Goal: Transaction & Acquisition: Purchase product/service

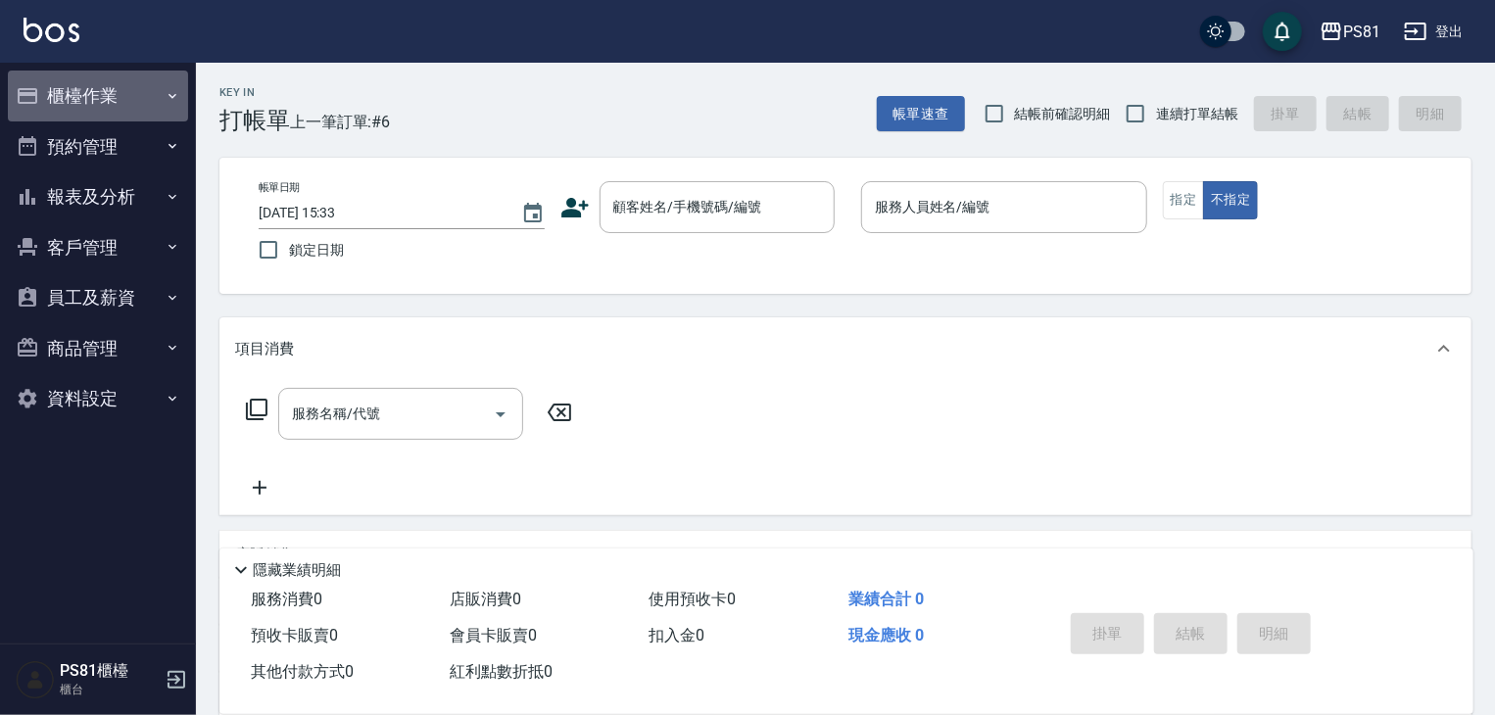
click at [101, 99] on button "櫃檯作業" at bounding box center [98, 96] width 180 height 51
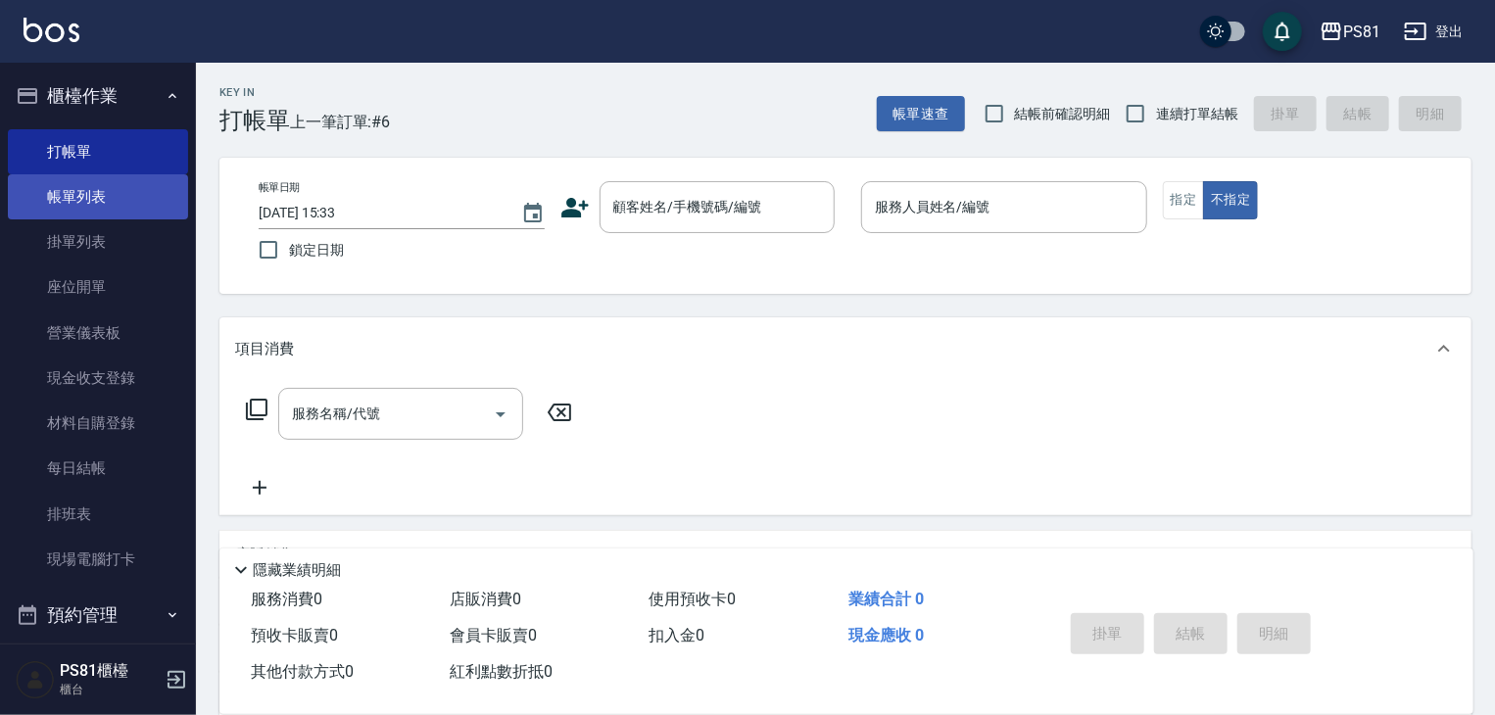
click at [119, 200] on link "帳單列表" at bounding box center [98, 196] width 180 height 45
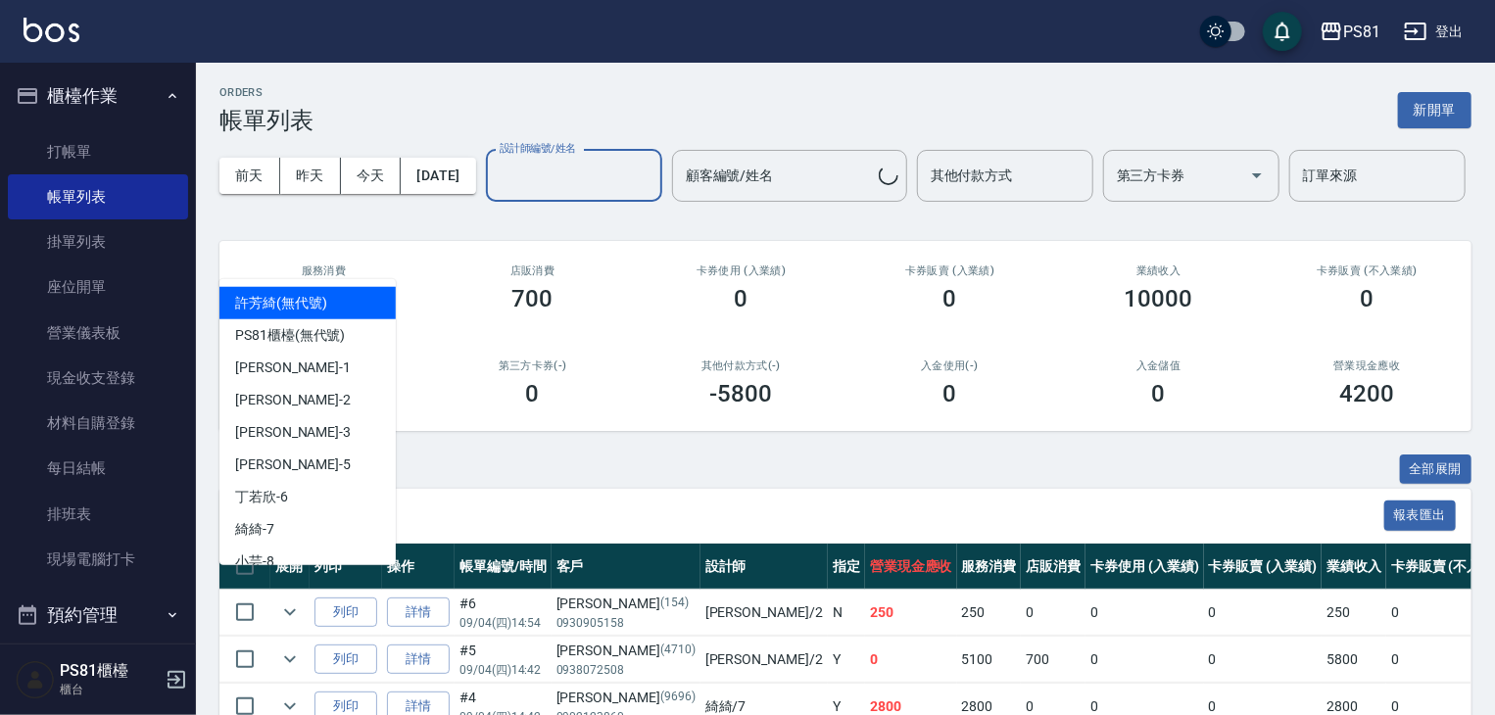
click at [486, 202] on div "設計師編號/姓名 設計師編號/姓名" at bounding box center [574, 176] width 176 height 52
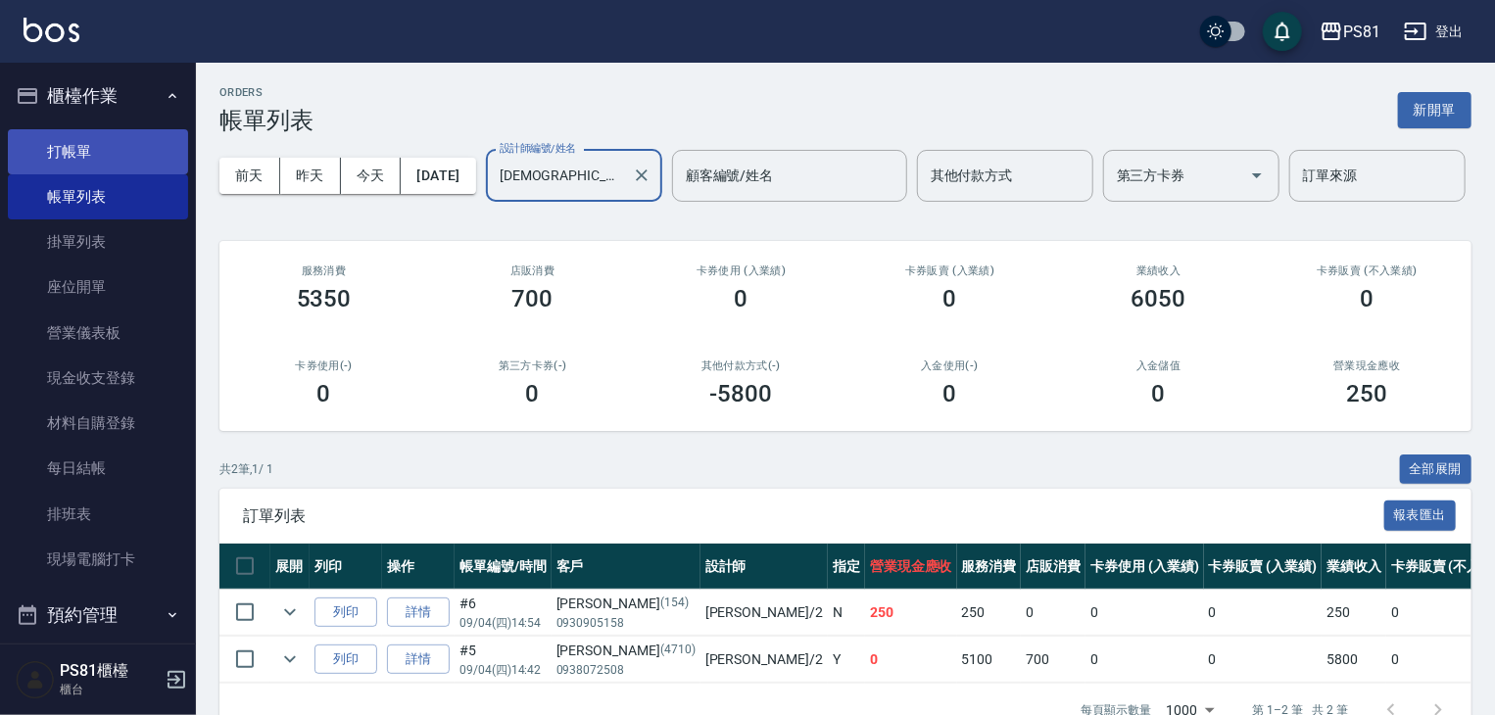
type input "[DEMOGRAPHIC_DATA]-2"
click at [119, 159] on link "打帳單" at bounding box center [98, 151] width 180 height 45
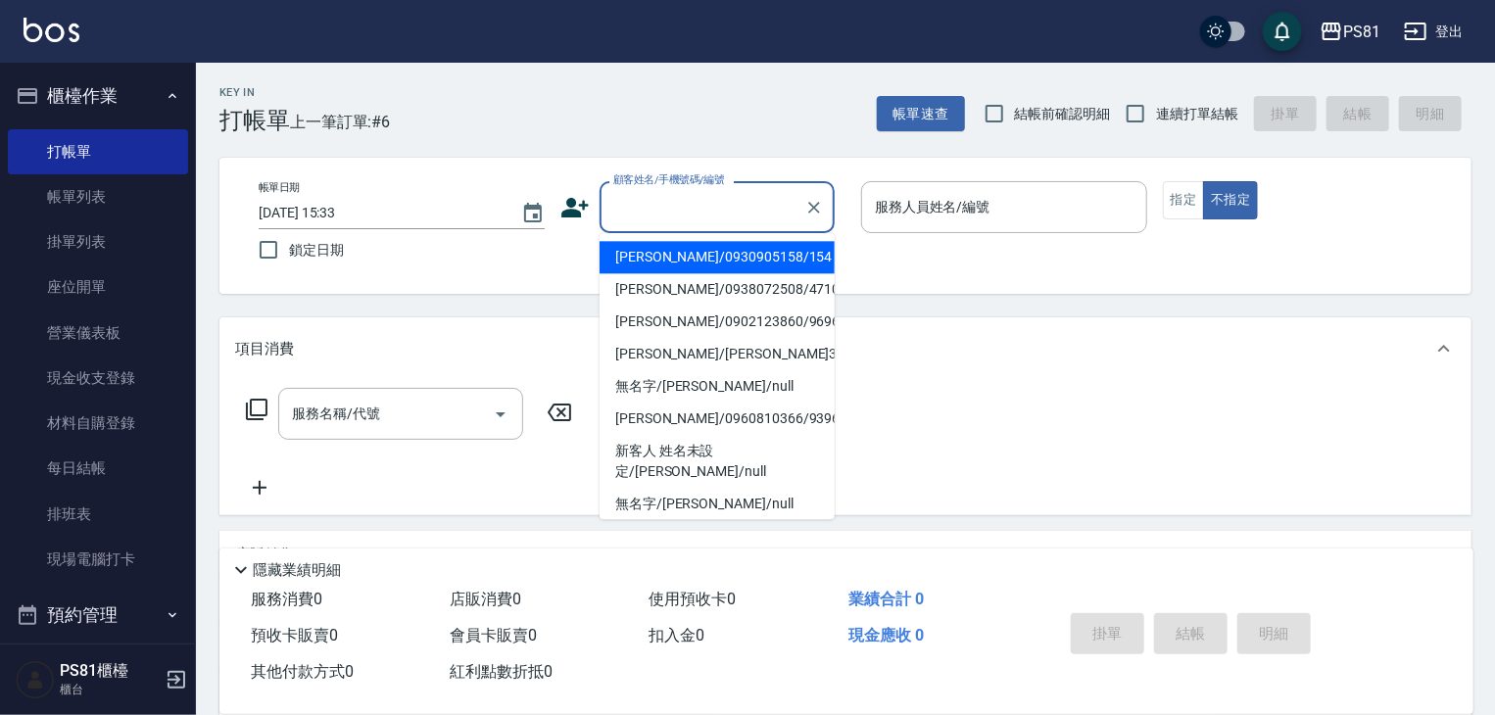
click at [626, 220] on input "顧客姓名/手機號碼/編號" at bounding box center [702, 207] width 188 height 34
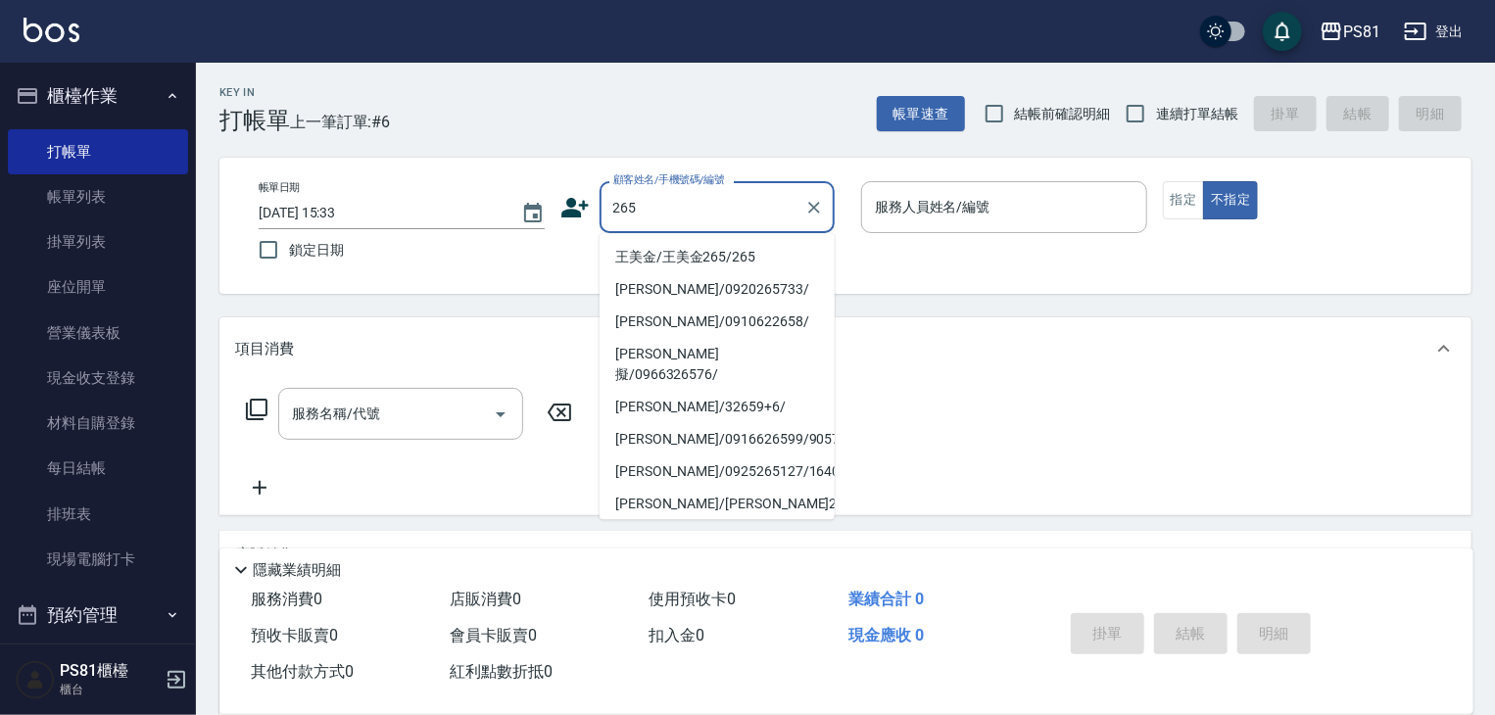
type input "王美金/王美金265/265"
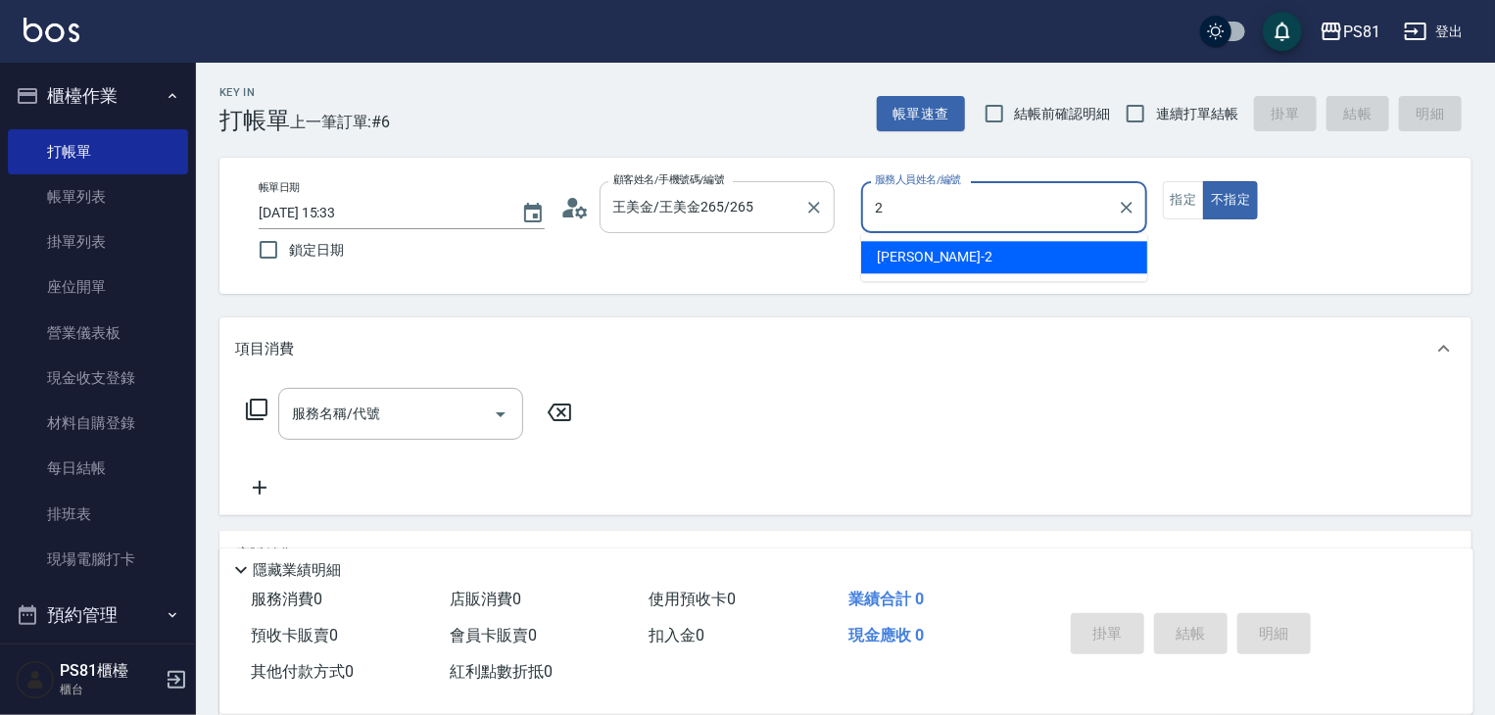
type input "[DEMOGRAPHIC_DATA]-2"
type button "false"
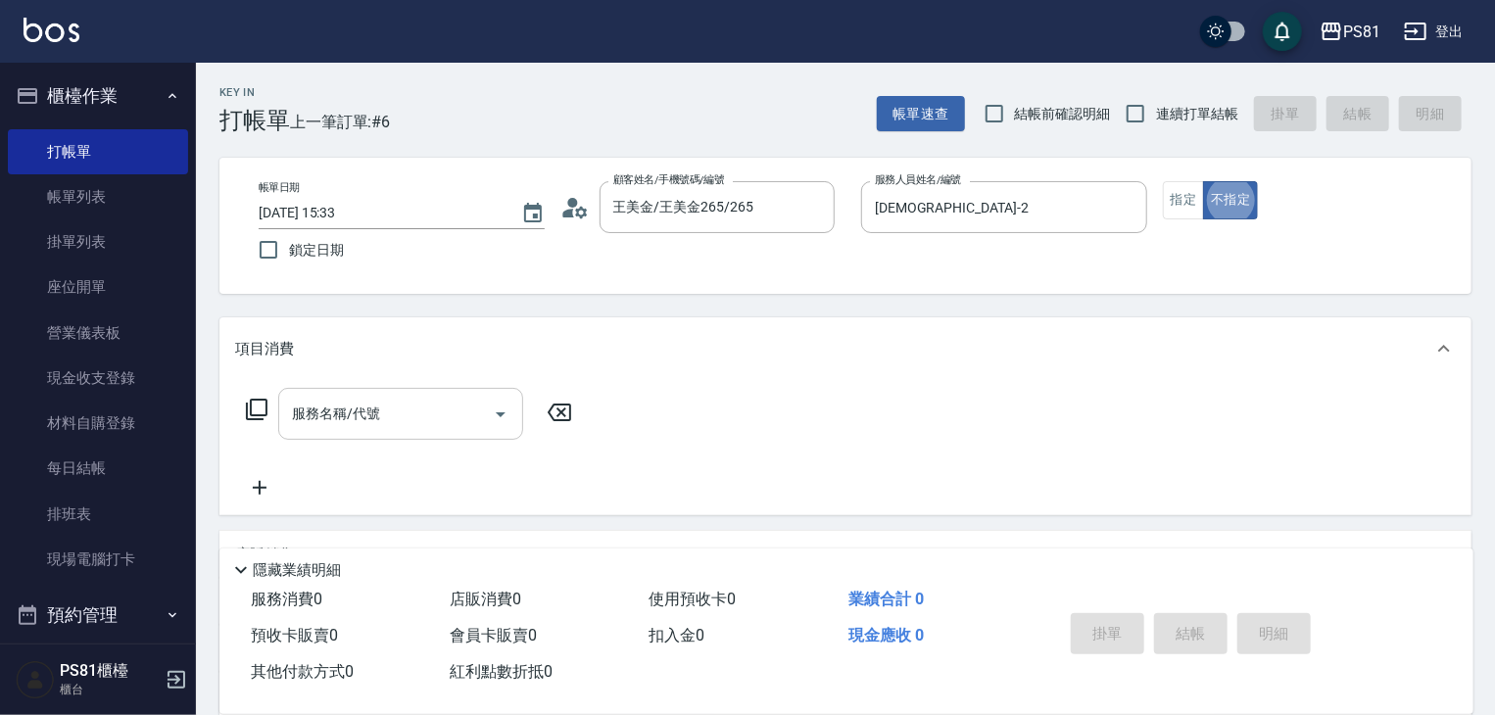
click at [476, 416] on input "服務名稱/代號" at bounding box center [386, 414] width 198 height 34
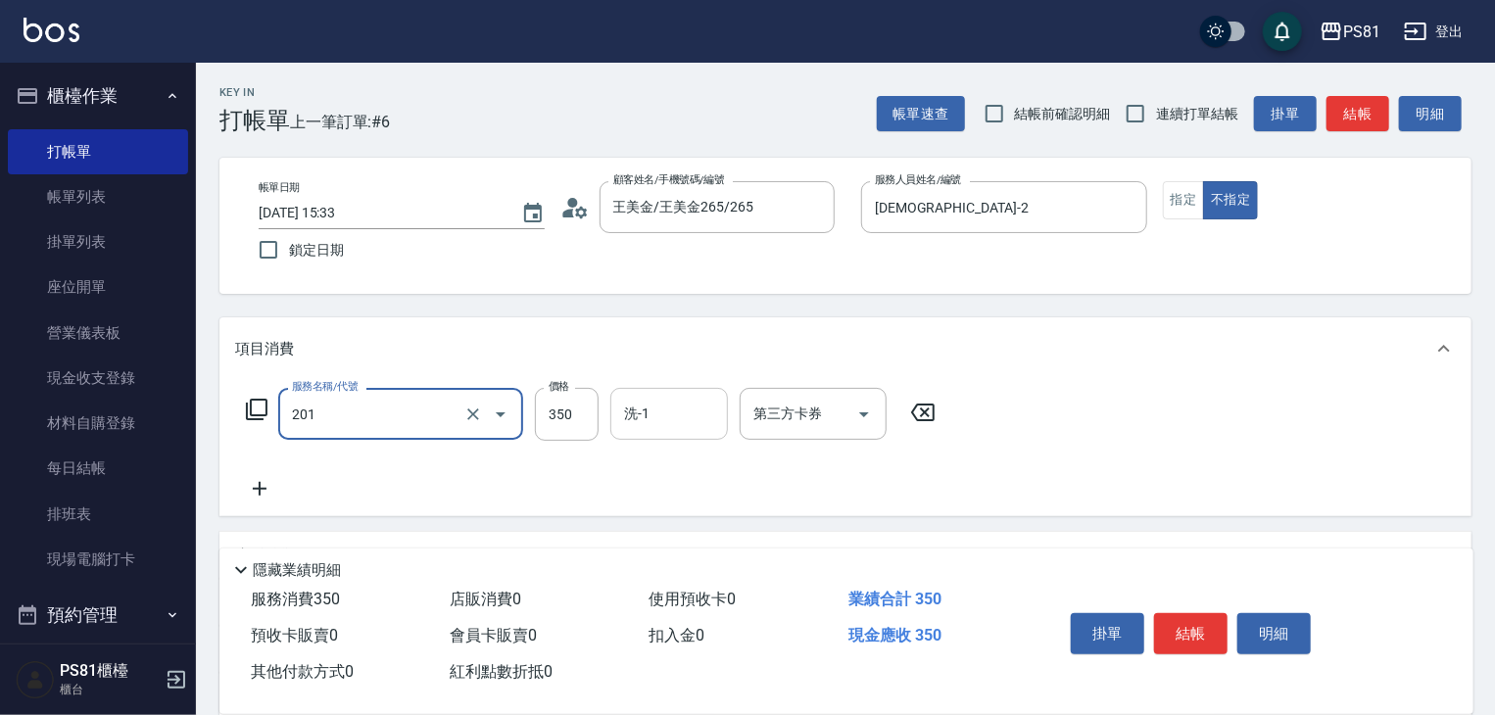
type input "洗剪350(201)"
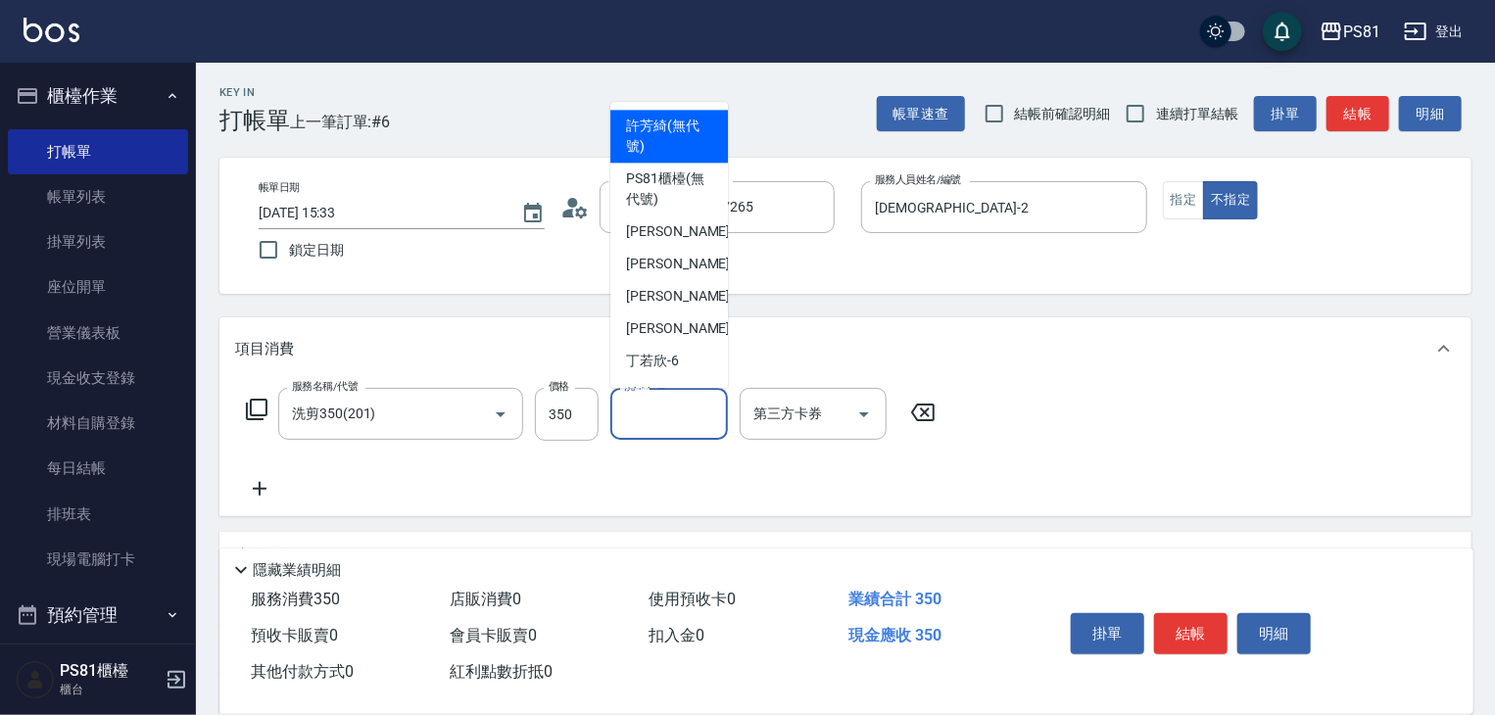
click at [633, 423] on input "洗-1" at bounding box center [669, 414] width 100 height 34
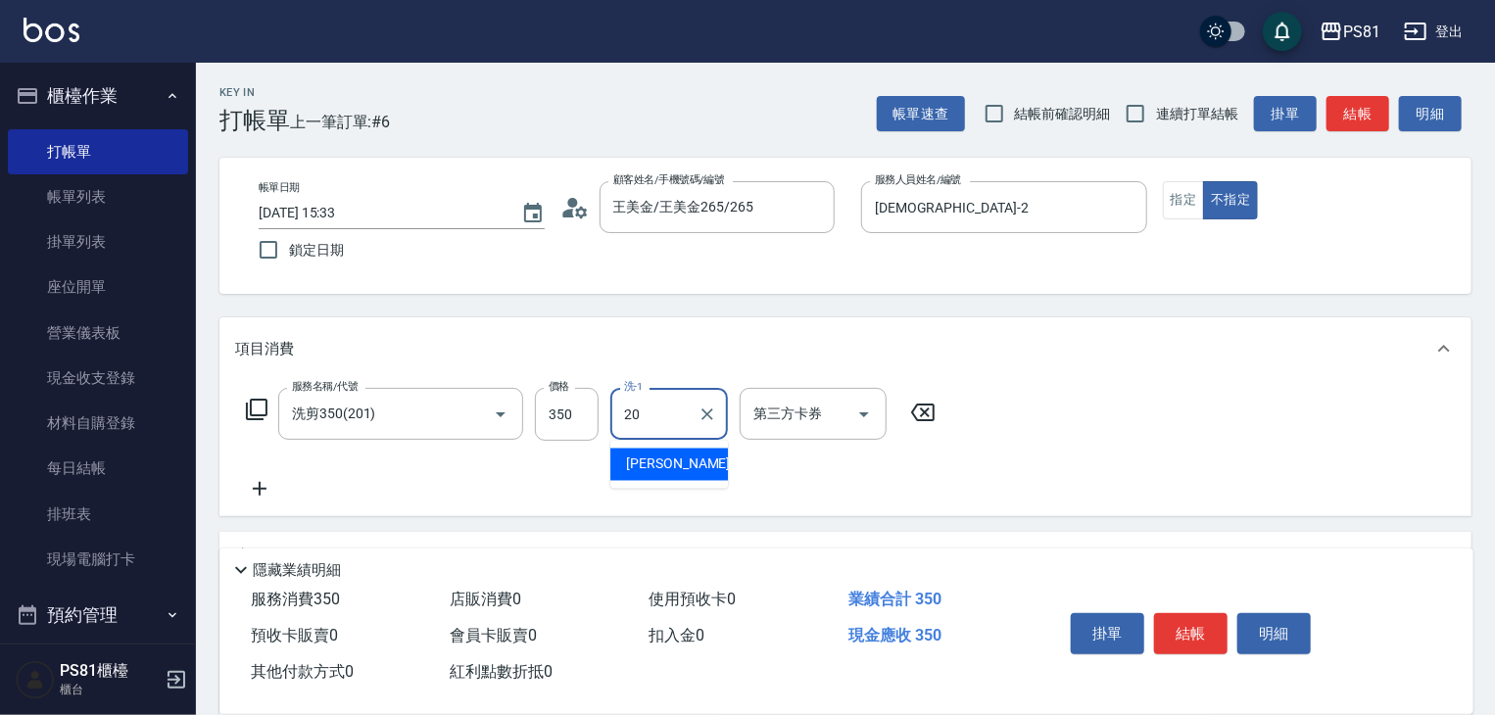
type input "[PERSON_NAME]-20"
click at [1080, 393] on div "服務名稱/代號 洗剪350(201) 服務名稱/代號 價格 350 價格 洗-1 [PERSON_NAME]-20 洗-1 第三方卡券 第三方卡券" at bounding box center [845, 448] width 1252 height 136
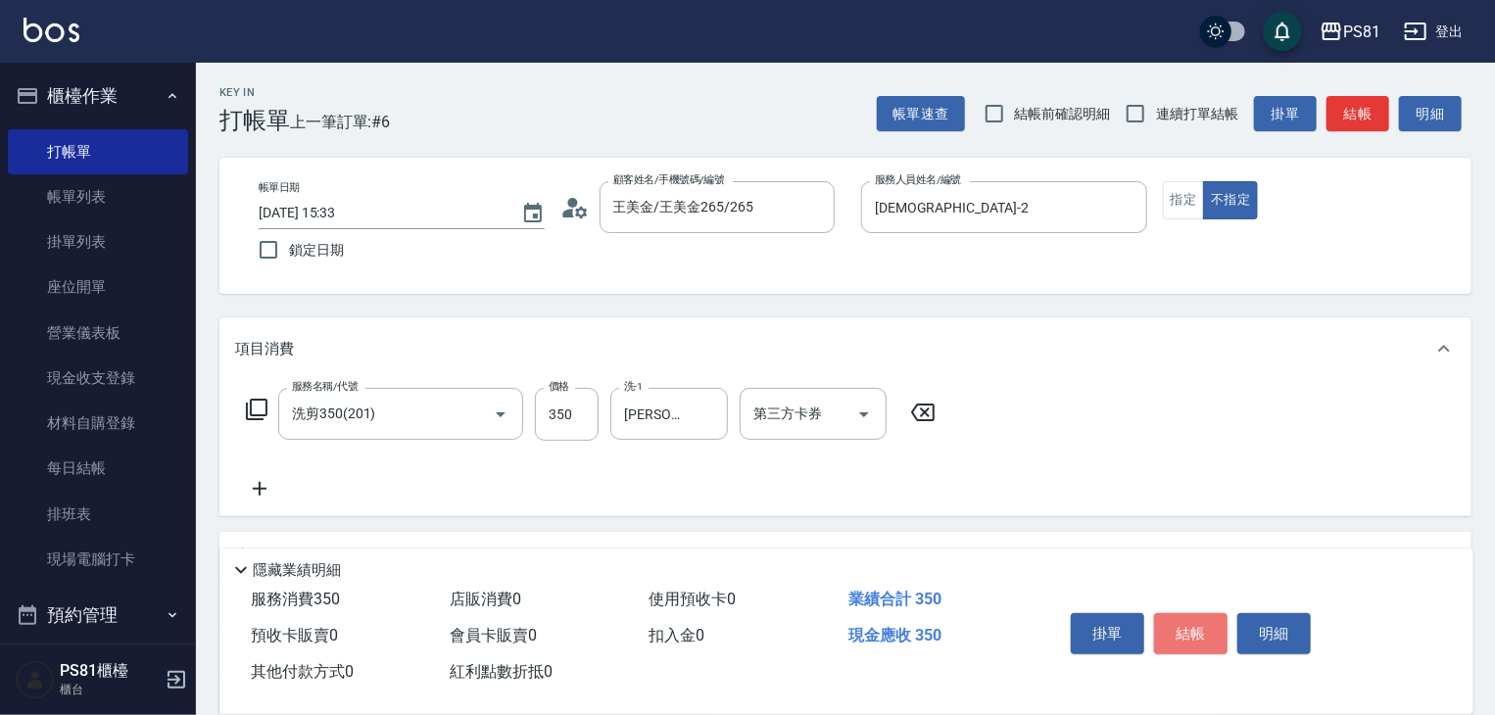
click at [1194, 637] on button "結帳" at bounding box center [1190, 633] width 73 height 41
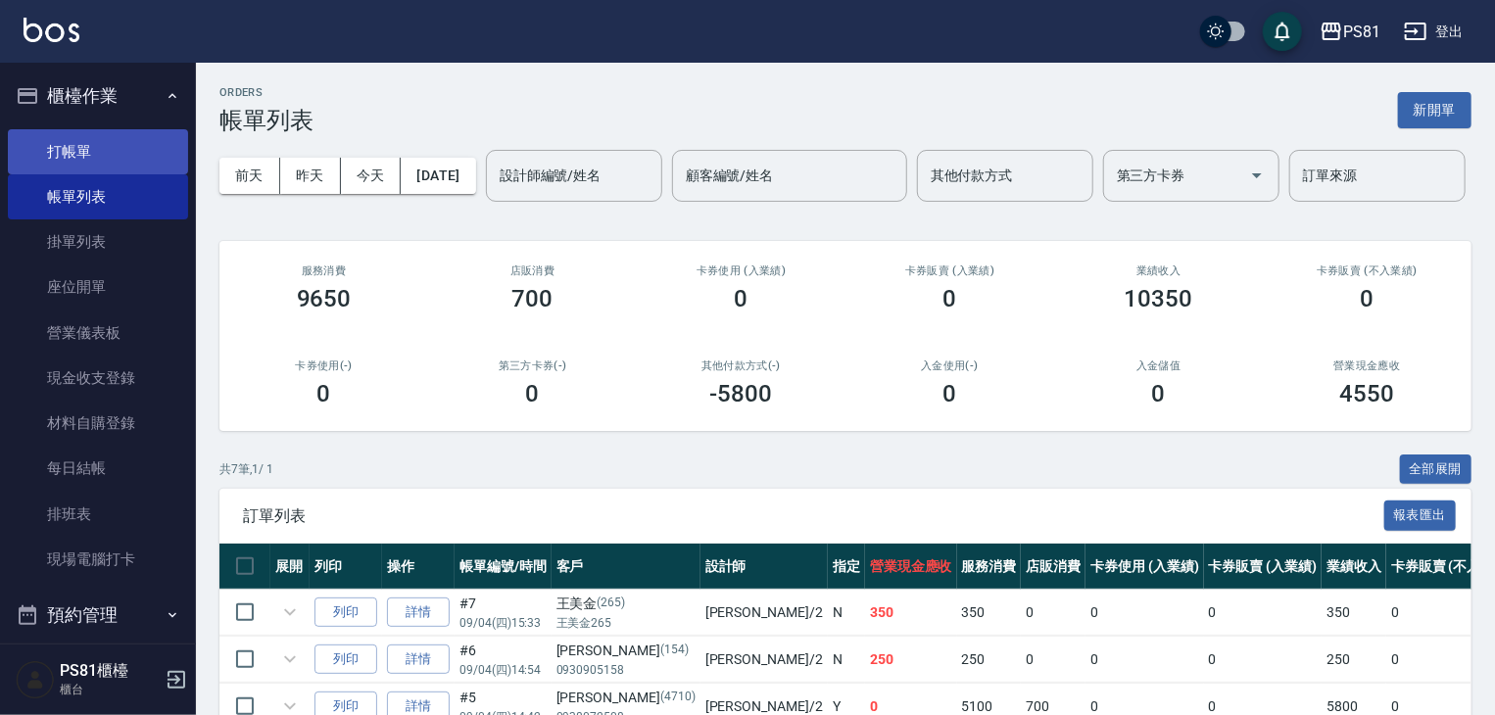
click at [149, 143] on link "打帳單" at bounding box center [98, 151] width 180 height 45
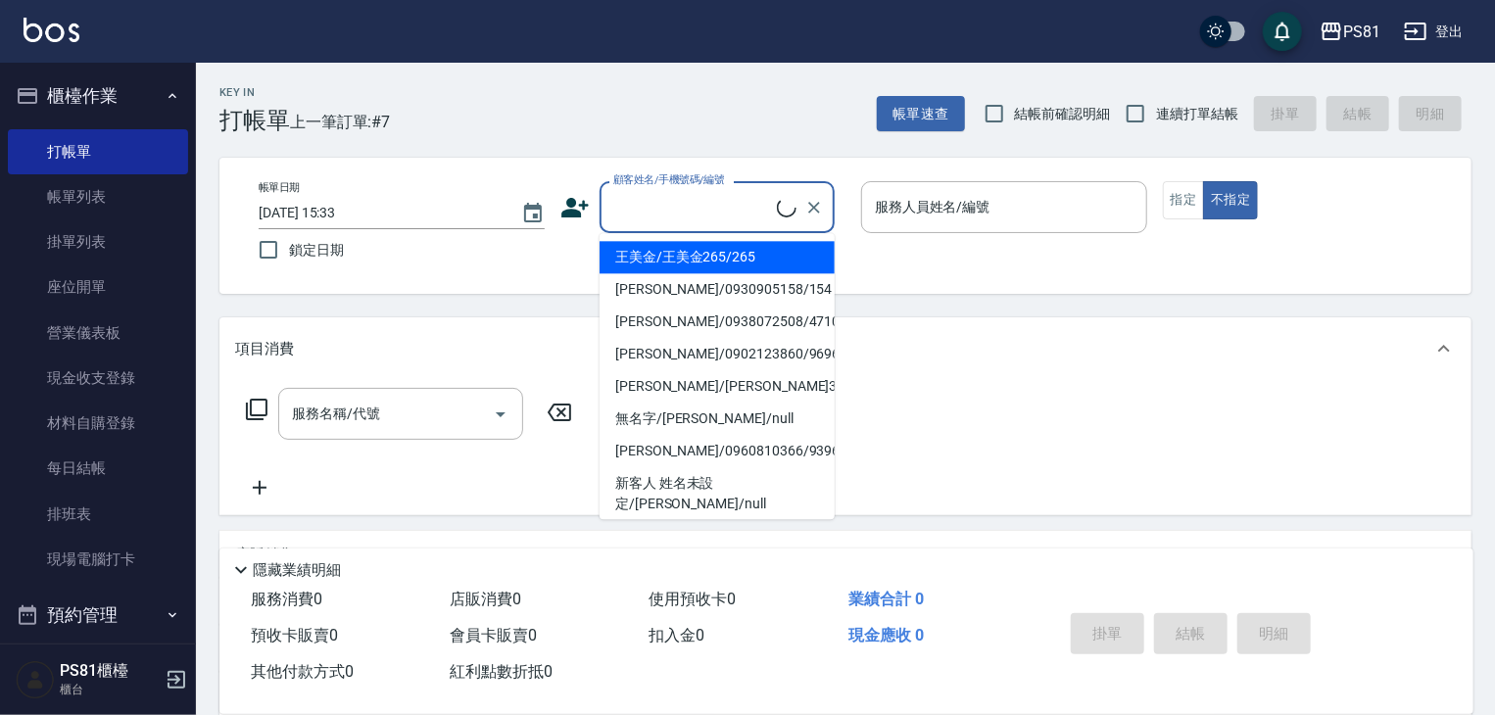
click at [748, 202] on input "顧客姓名/手機號碼/編號" at bounding box center [692, 207] width 168 height 34
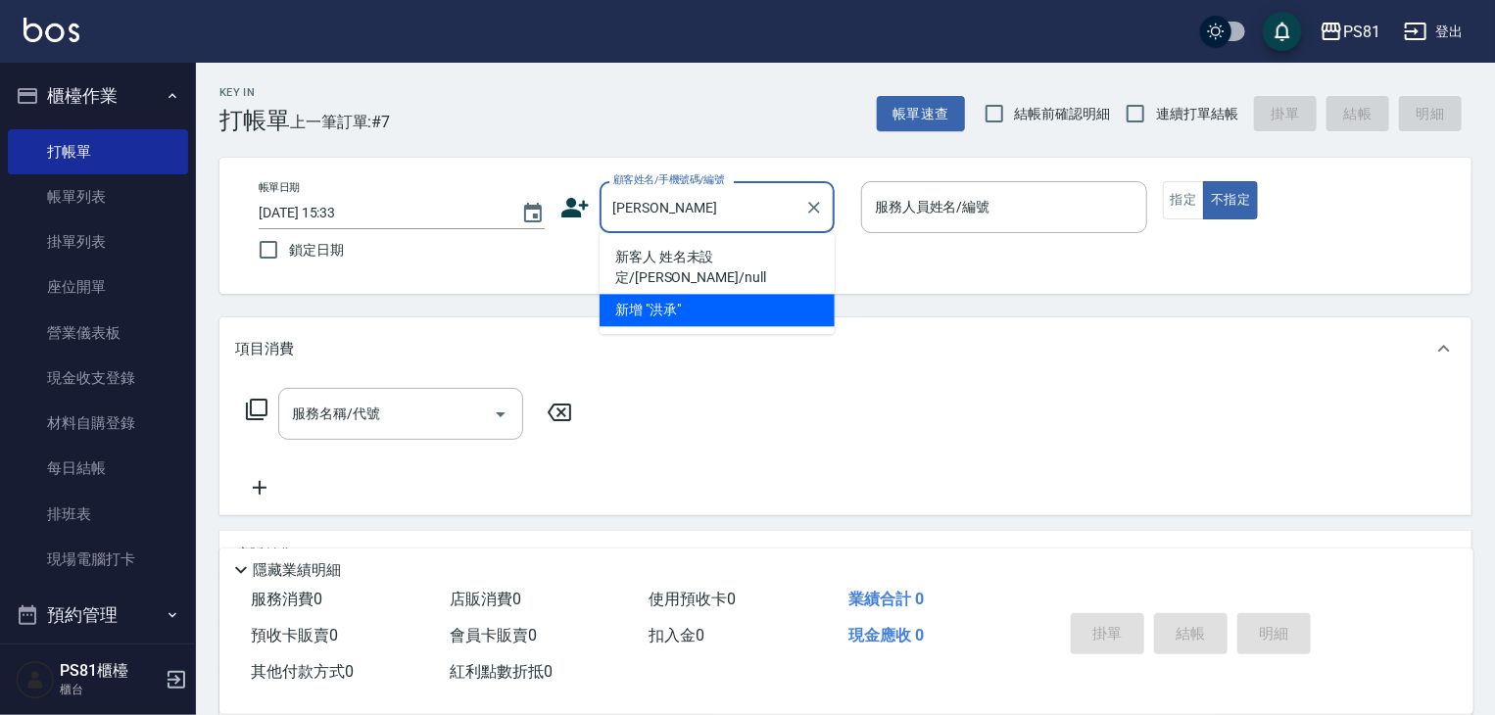
click at [762, 263] on li "新客人 姓名未設定/[PERSON_NAME]/null" at bounding box center [716, 267] width 235 height 53
type input "新客人 姓名未設定/[PERSON_NAME]/null"
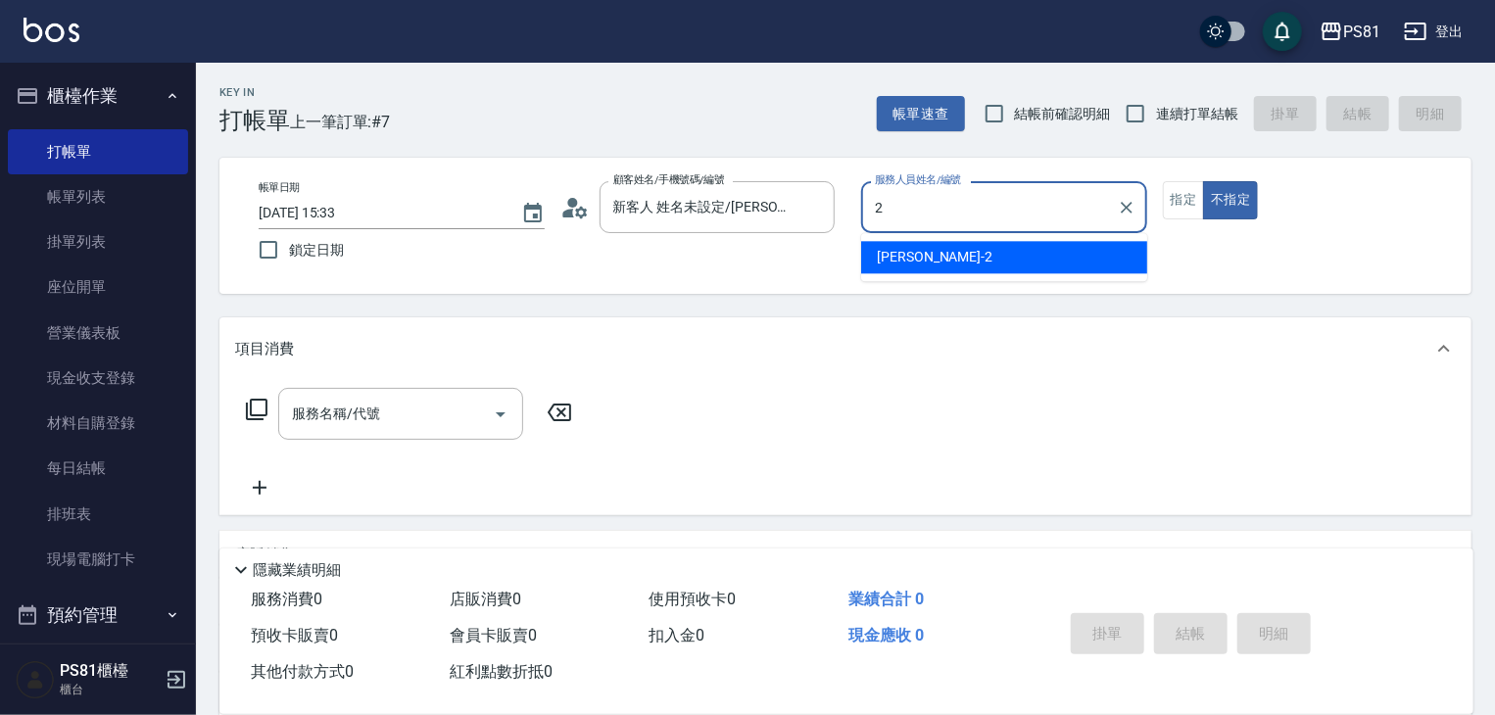
type input "2"
type button "false"
type input "[DEMOGRAPHIC_DATA]-2"
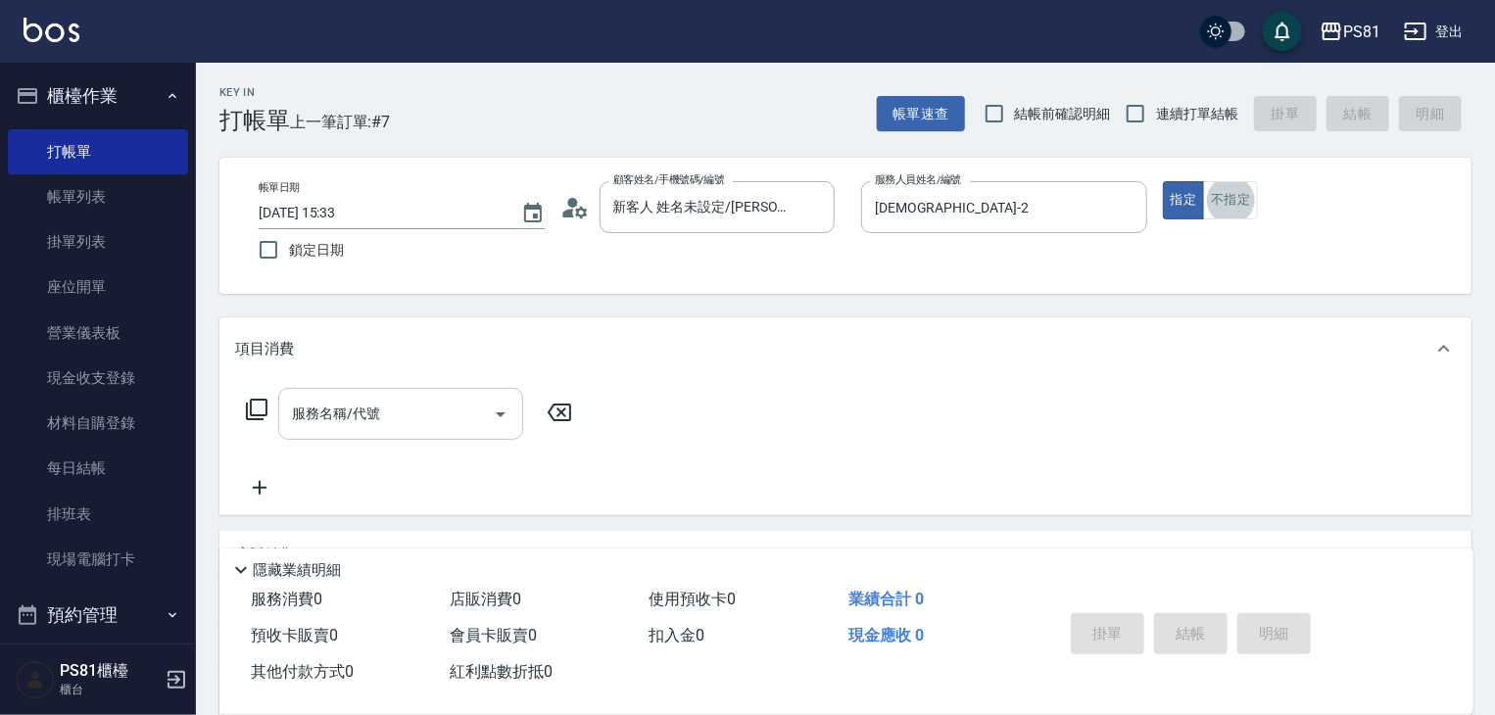
click at [459, 431] on input "服務名稱/代號" at bounding box center [386, 414] width 198 height 34
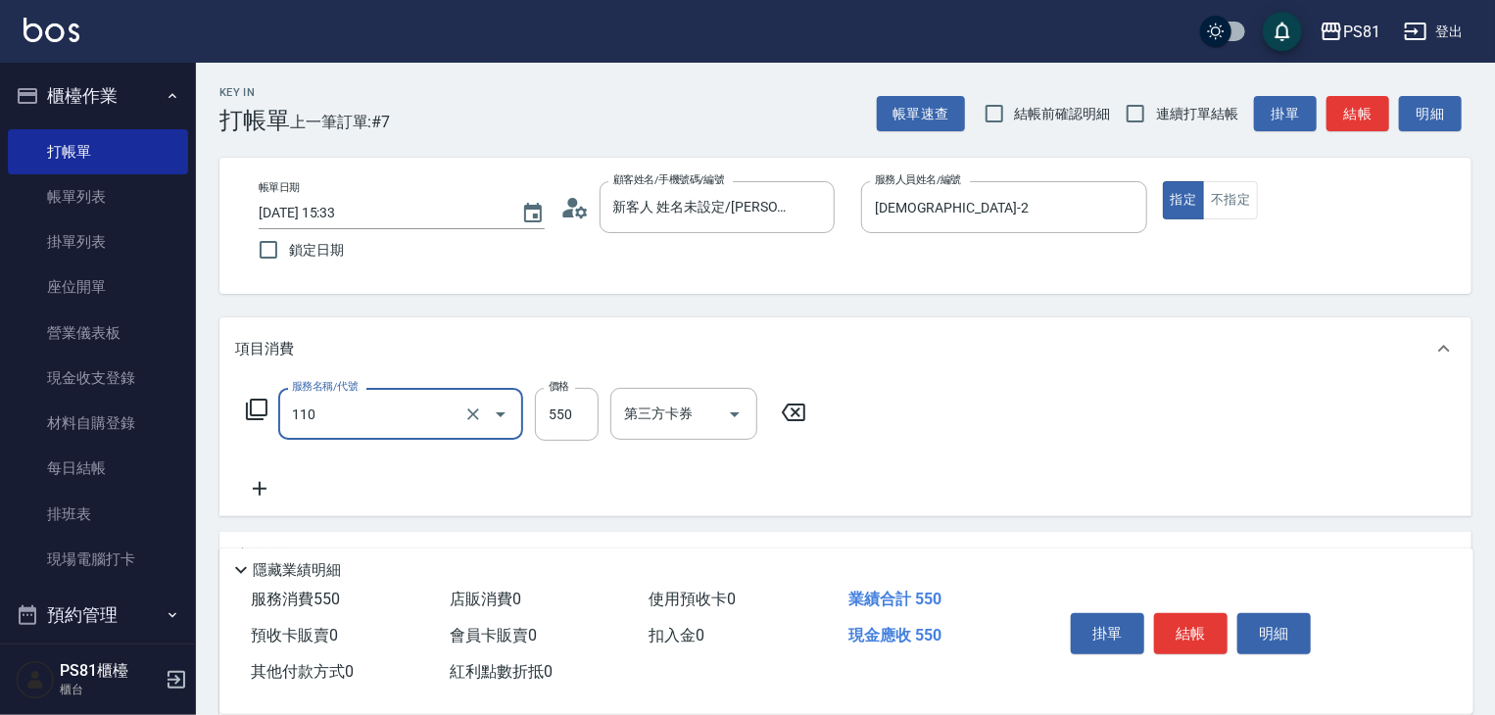
type input "去角質(抗油)(110)"
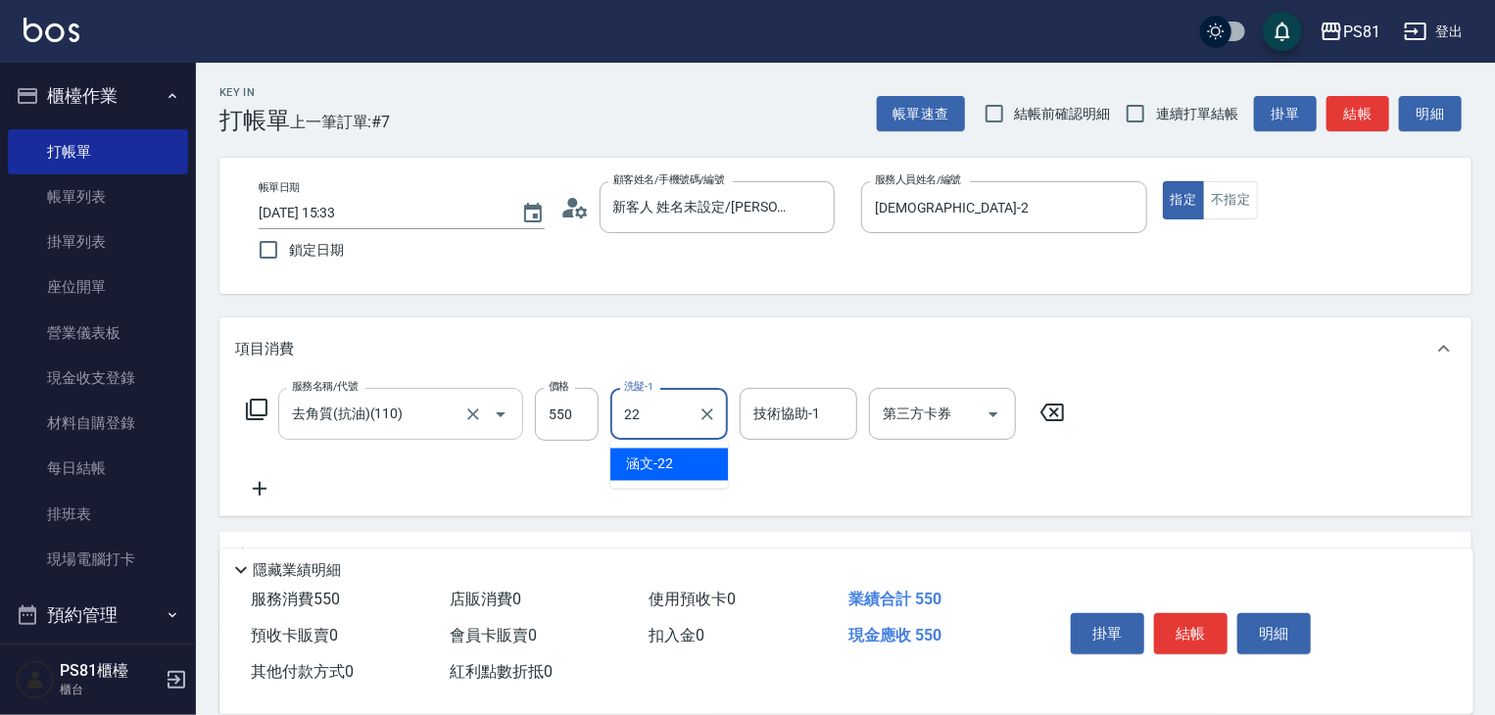
type input "涵文-22"
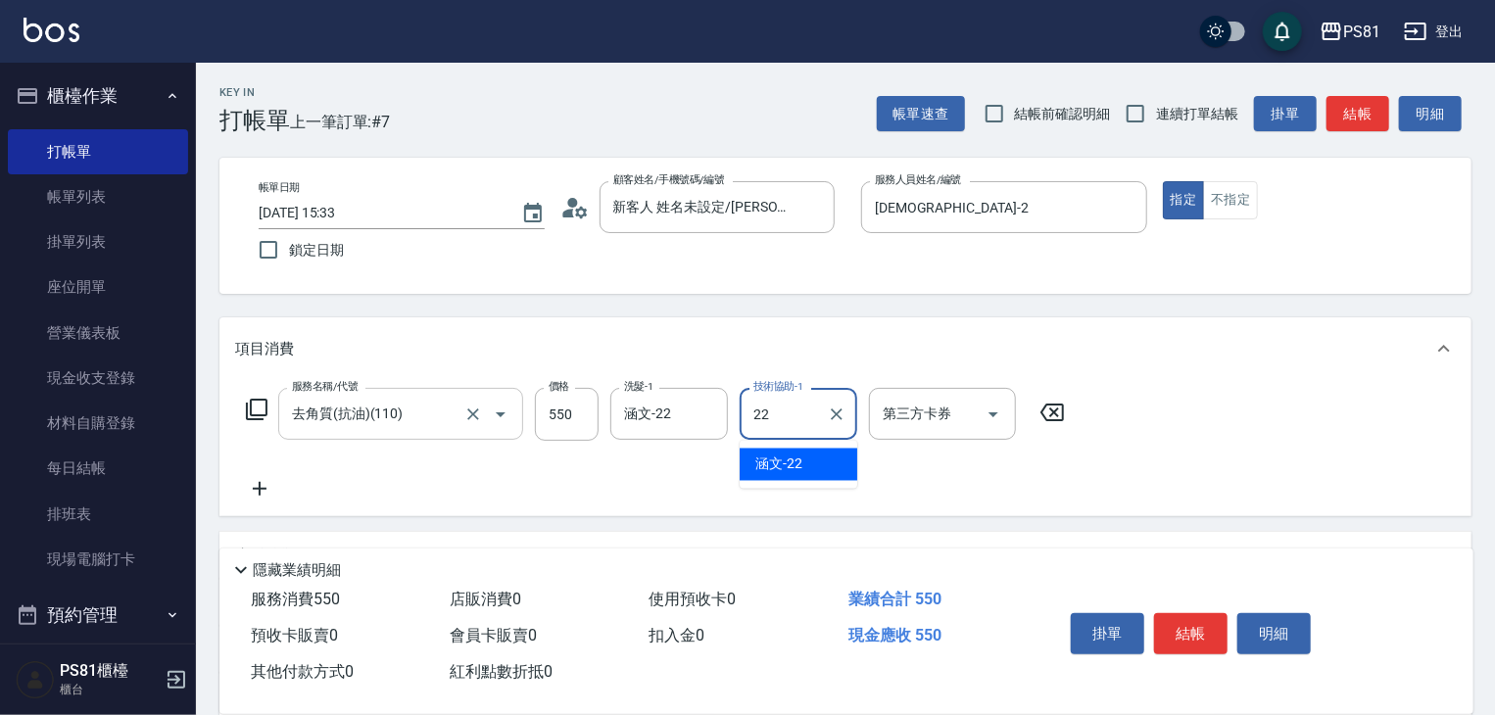
type input "涵文-22"
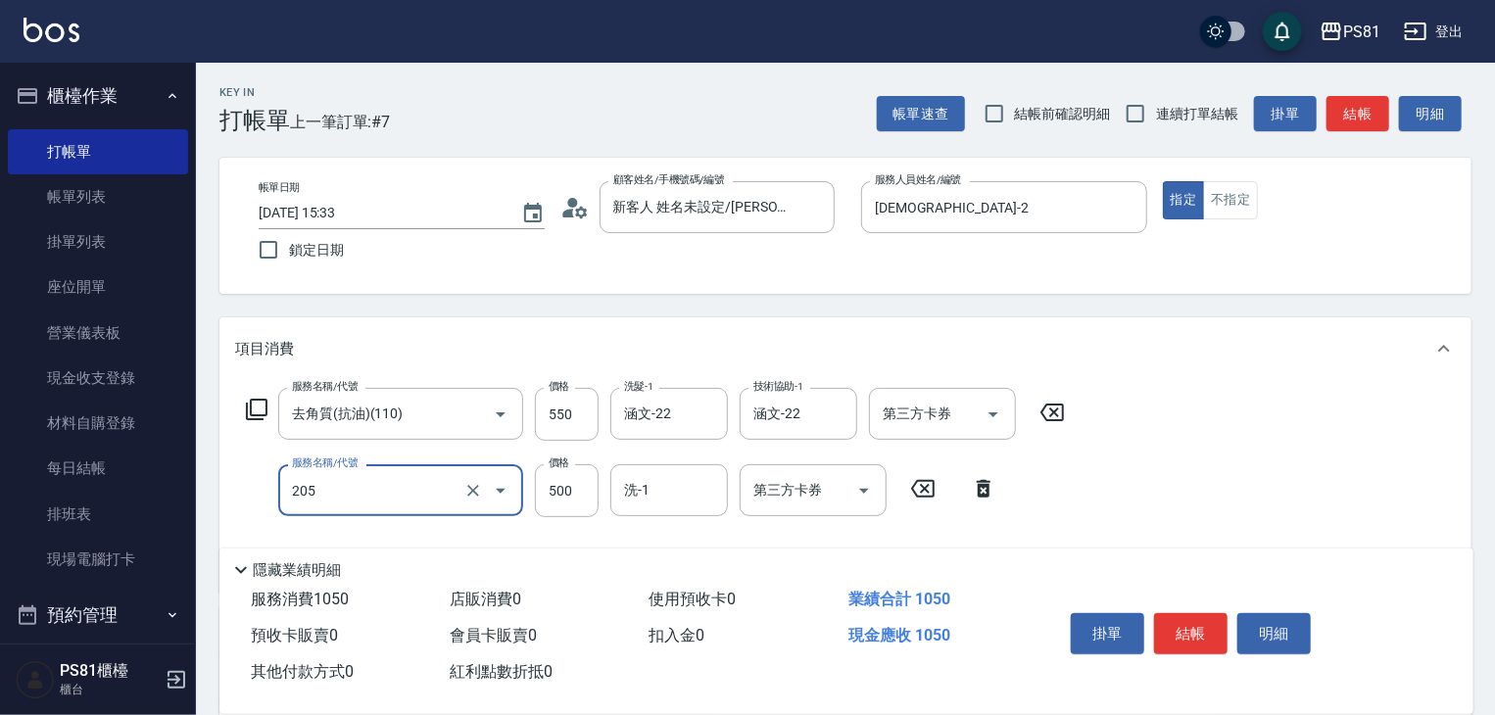
type input "A級單剪400(205)"
click at [1093, 491] on div "服務名稱/代號 去角質(抗油)(110) 服務名稱/代號 價格 550 價格 洗髮-1 涵文-22 洗髮-1 技術協助-1 涵文-22 技術協助-1 第三方卡…" at bounding box center [845, 486] width 1252 height 213
click at [1194, 649] on div "掛單 結帳 明細" at bounding box center [1191, 636] width 256 height 62
click at [1164, 614] on button "結帳" at bounding box center [1190, 633] width 73 height 41
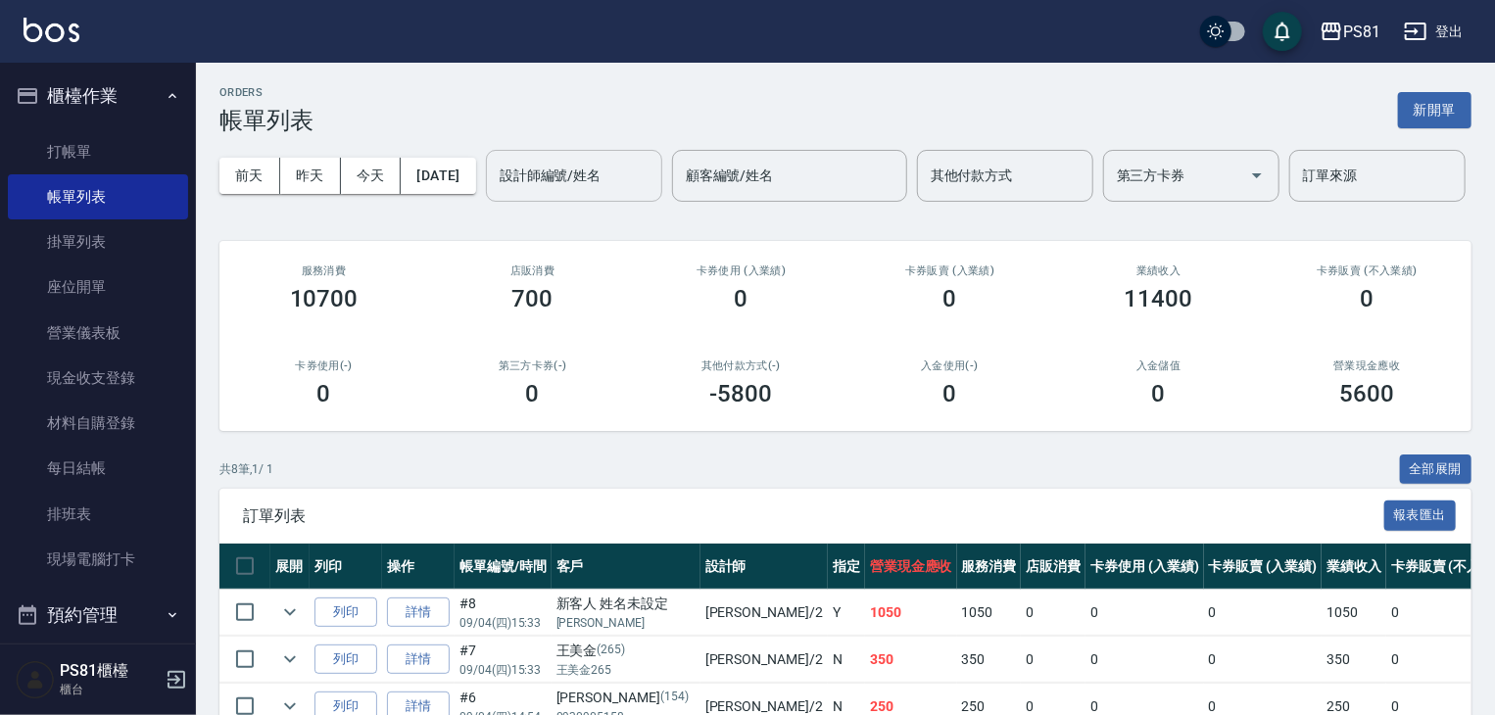
drag, startPoint x: 355, startPoint y: 261, endPoint x: 389, endPoint y: 274, distance: 36.9
click at [486, 202] on div "設計師編號/姓名" at bounding box center [574, 176] width 176 height 52
type input "[DEMOGRAPHIC_DATA]-2"
click at [551, 485] on div "共 4 筆, 1 / 1 全部展開" at bounding box center [845, 469] width 1252 height 30
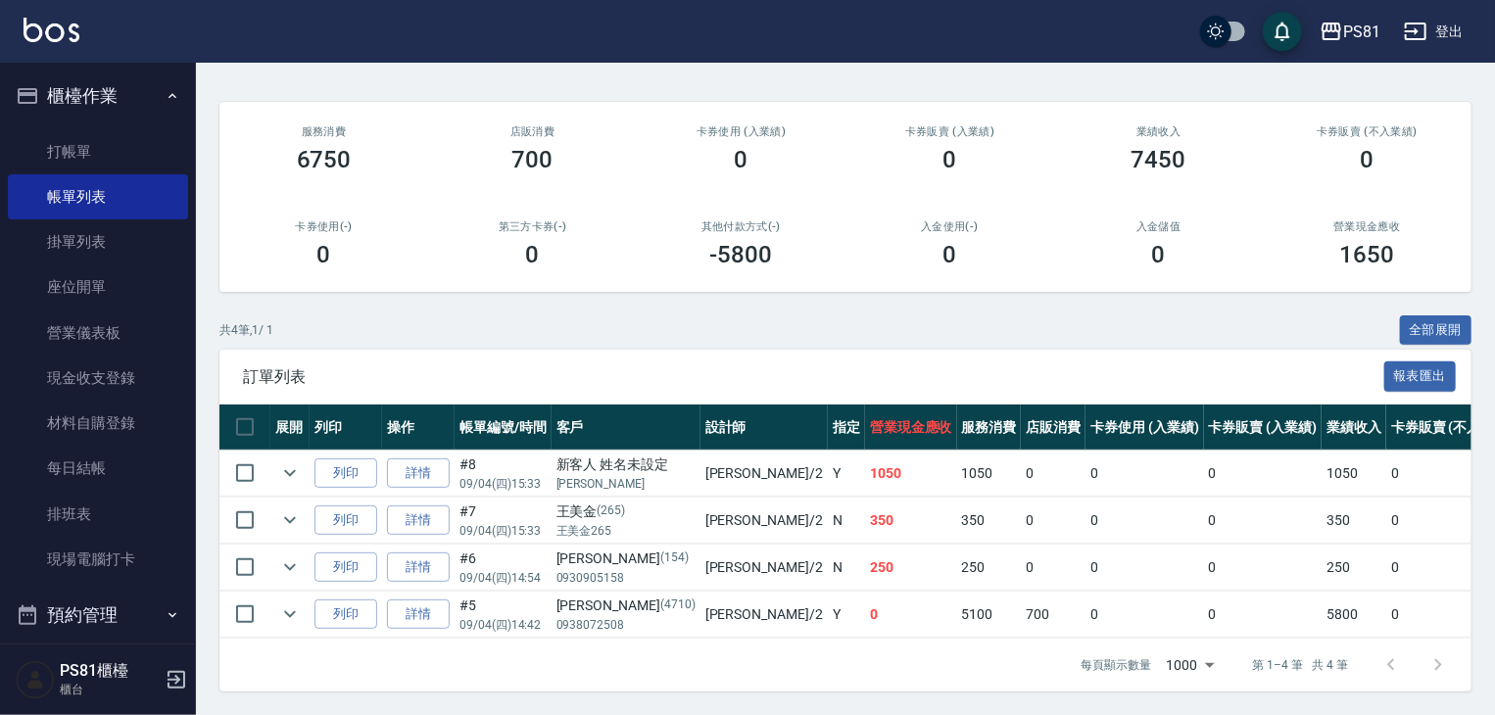
scroll to position [272, 0]
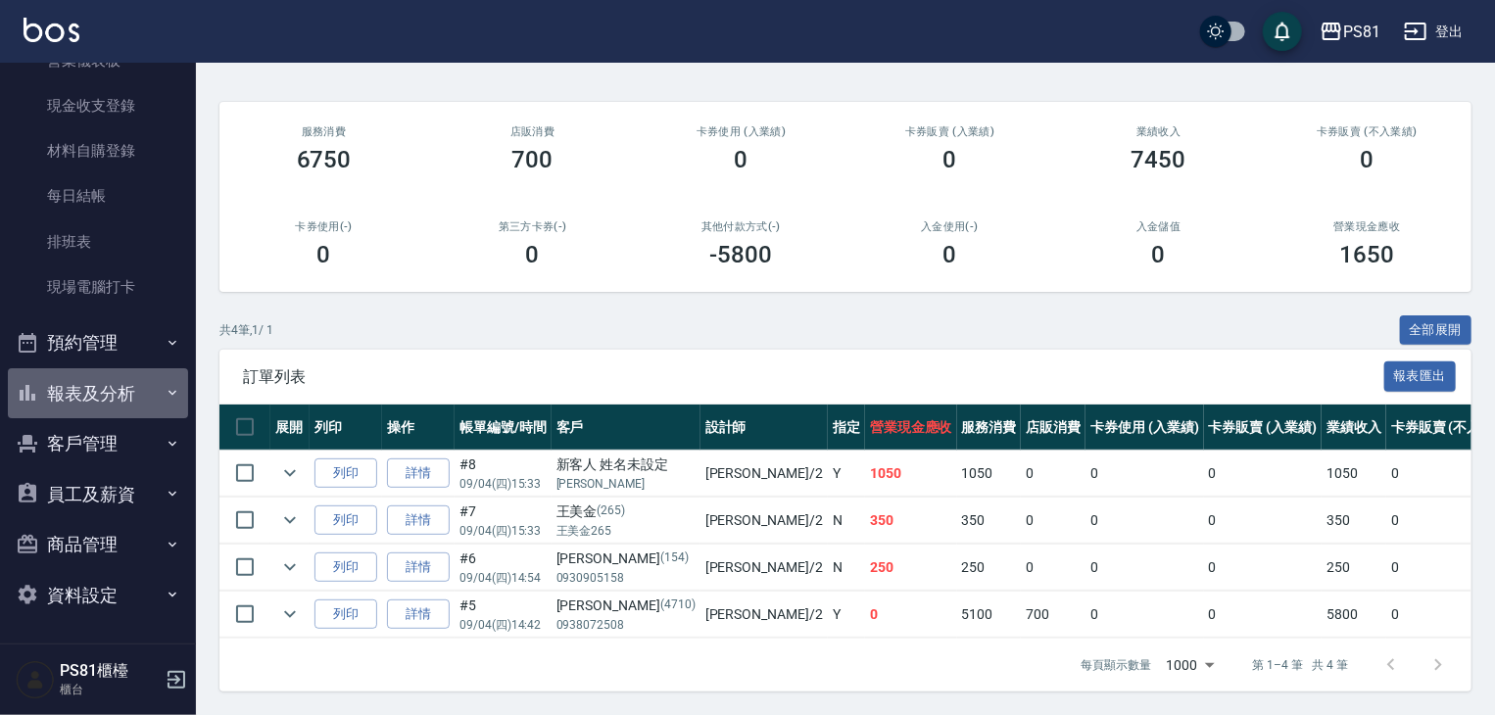
click at [133, 409] on button "報表及分析" at bounding box center [98, 393] width 180 height 51
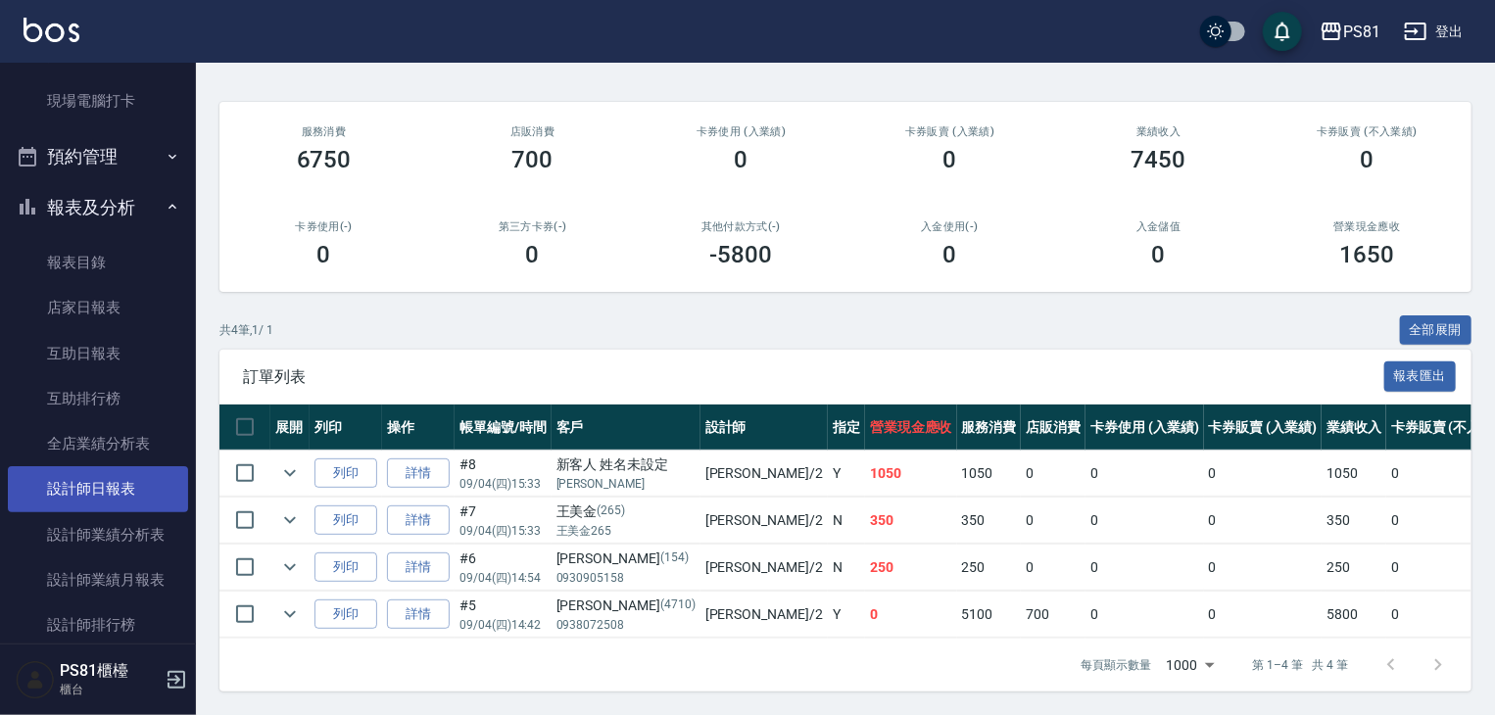
scroll to position [468, 0]
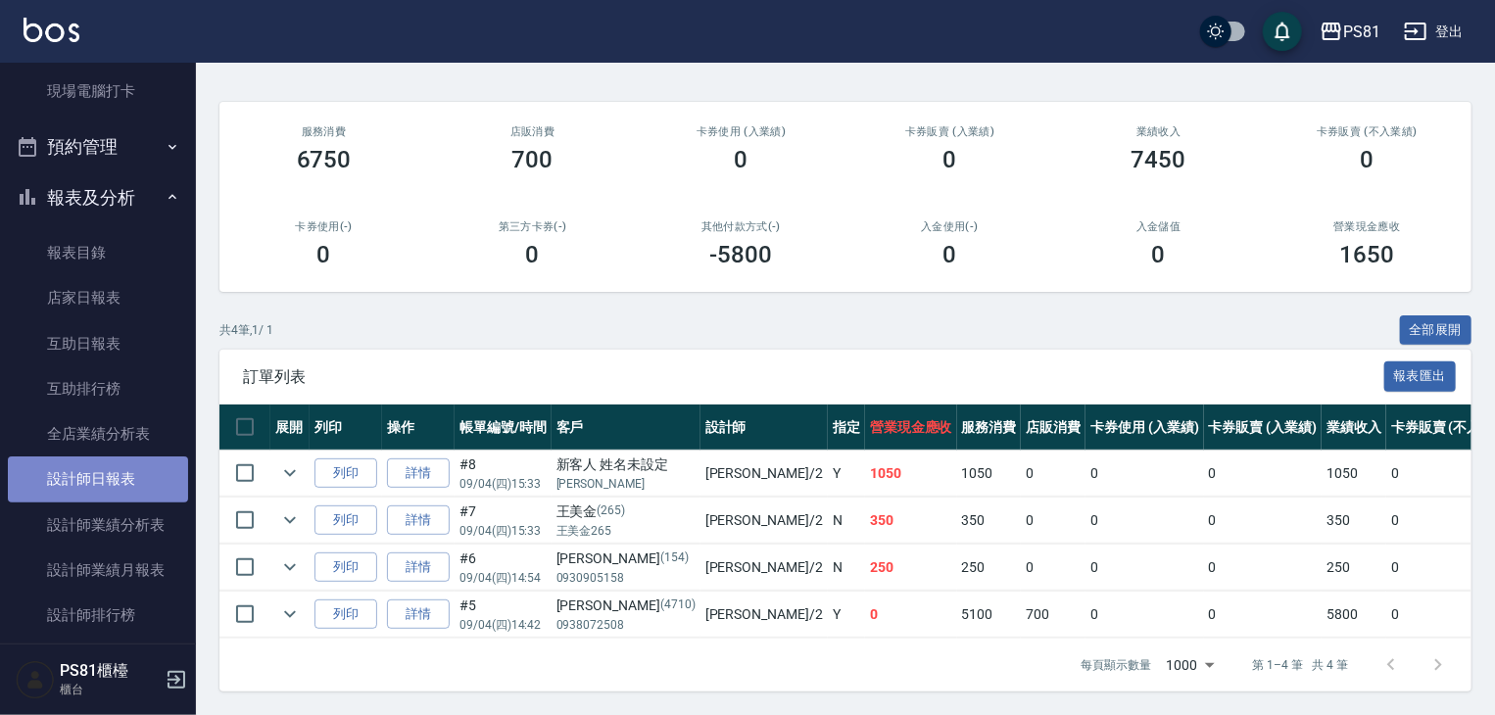
click at [135, 475] on link "設計師日報表" at bounding box center [98, 478] width 180 height 45
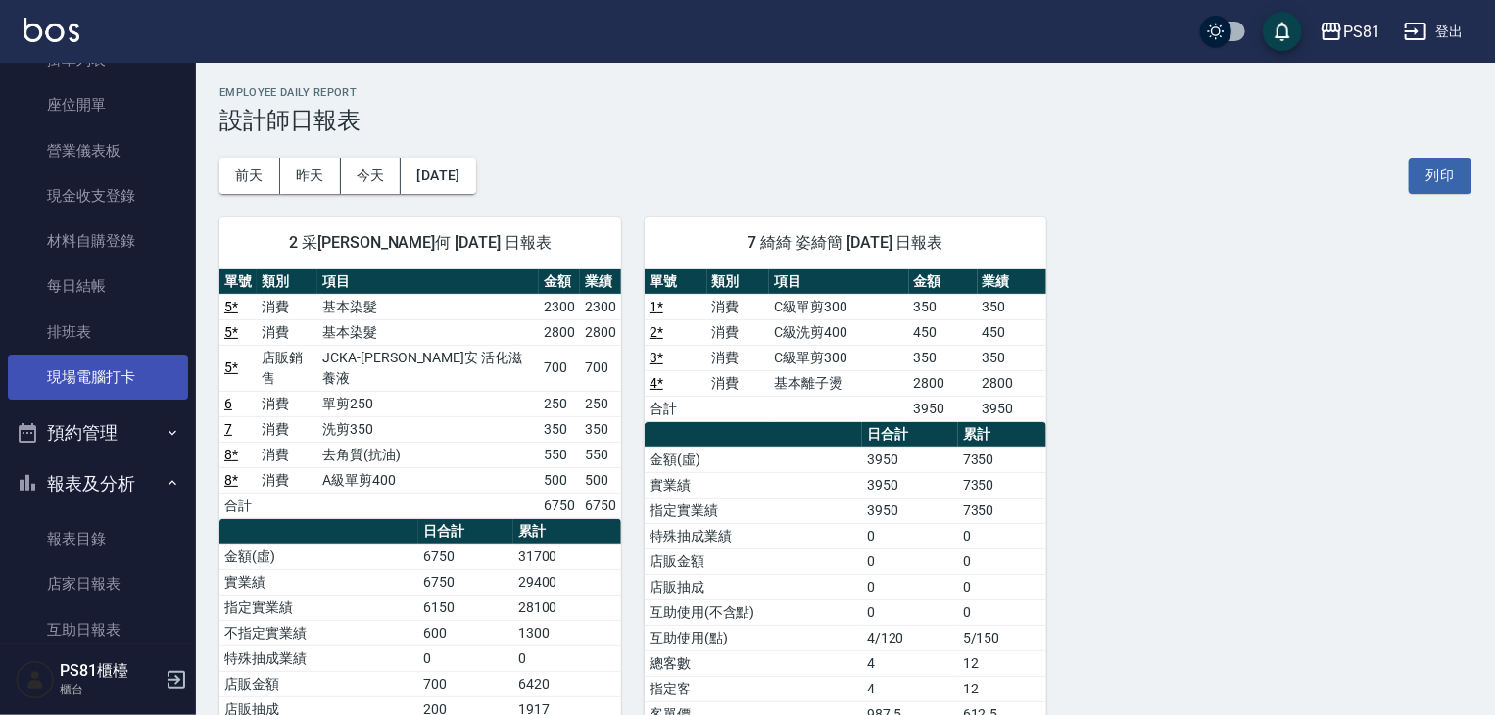
scroll to position [174, 0]
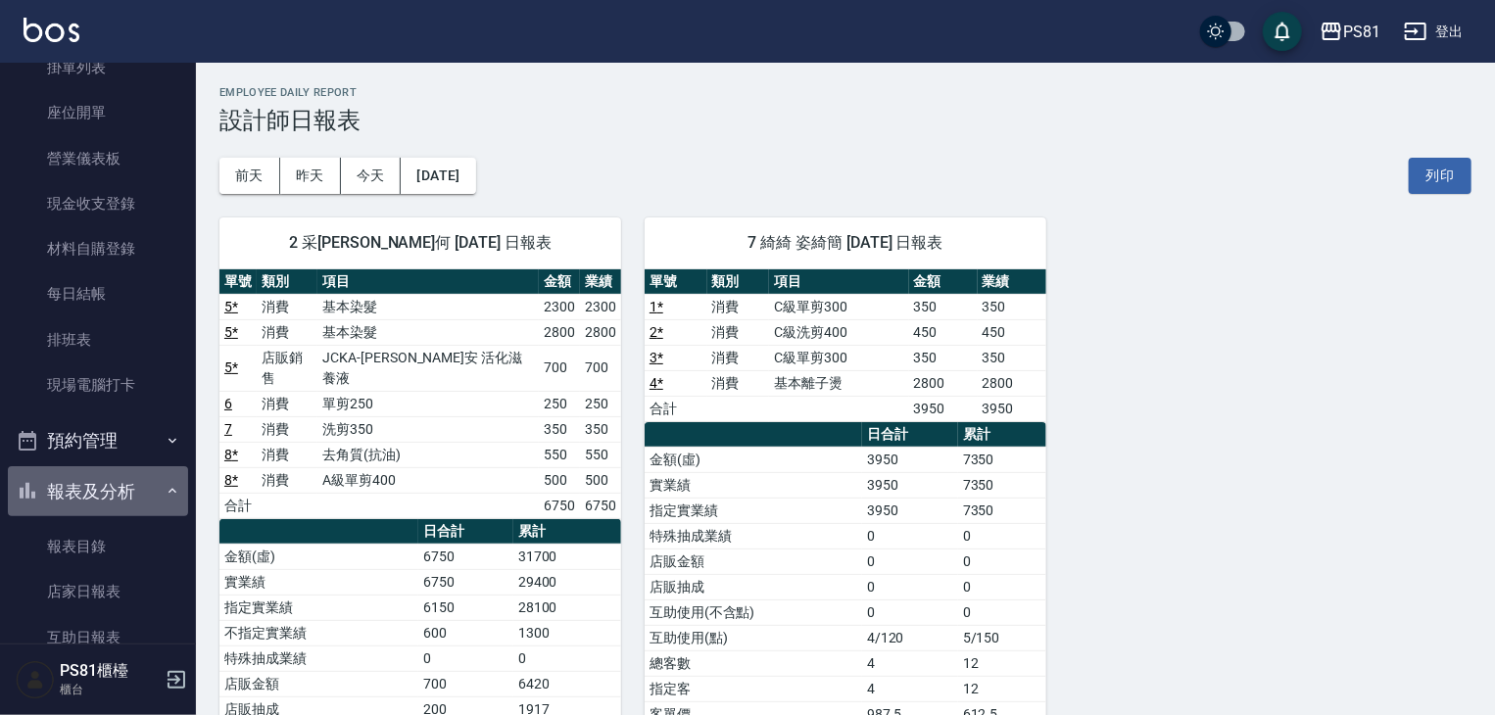
click at [137, 487] on button "報表及分析" at bounding box center [98, 491] width 180 height 51
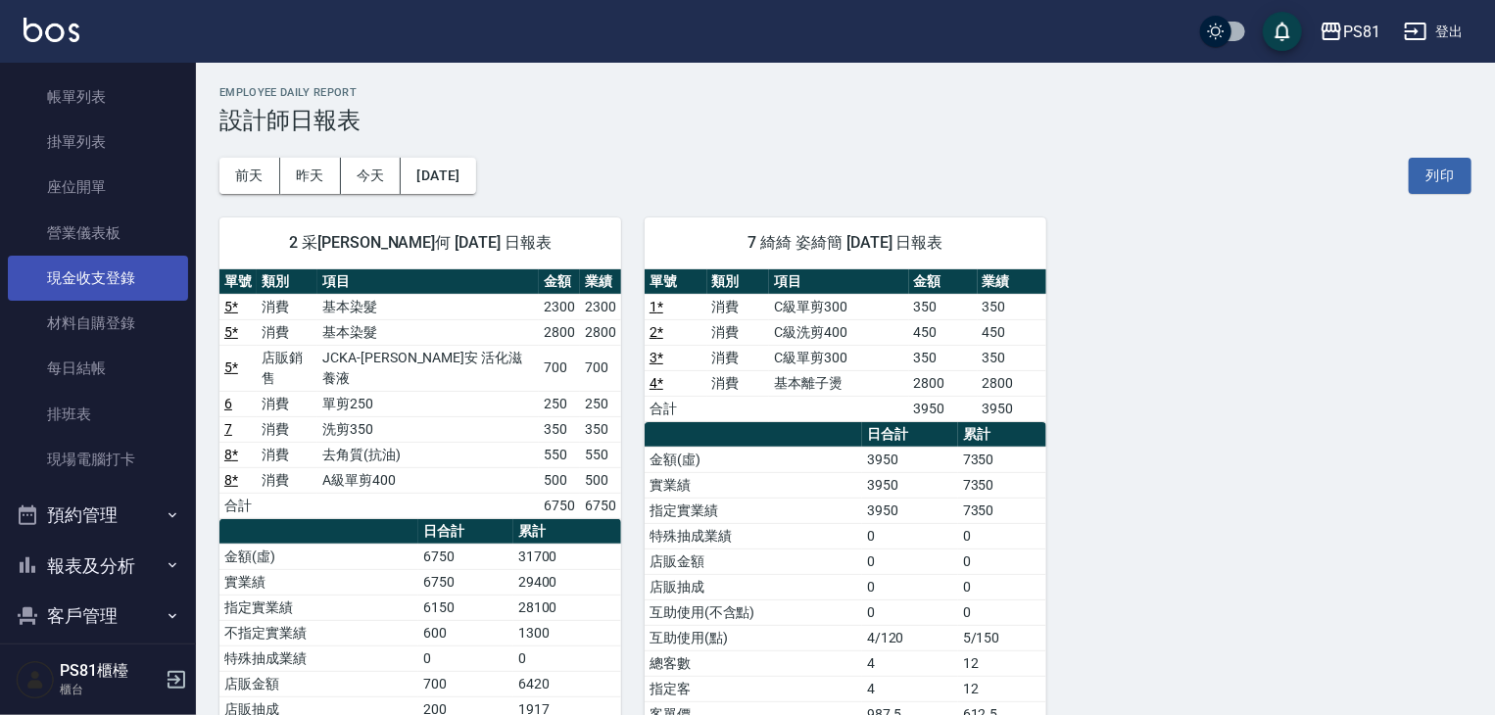
scroll to position [0, 0]
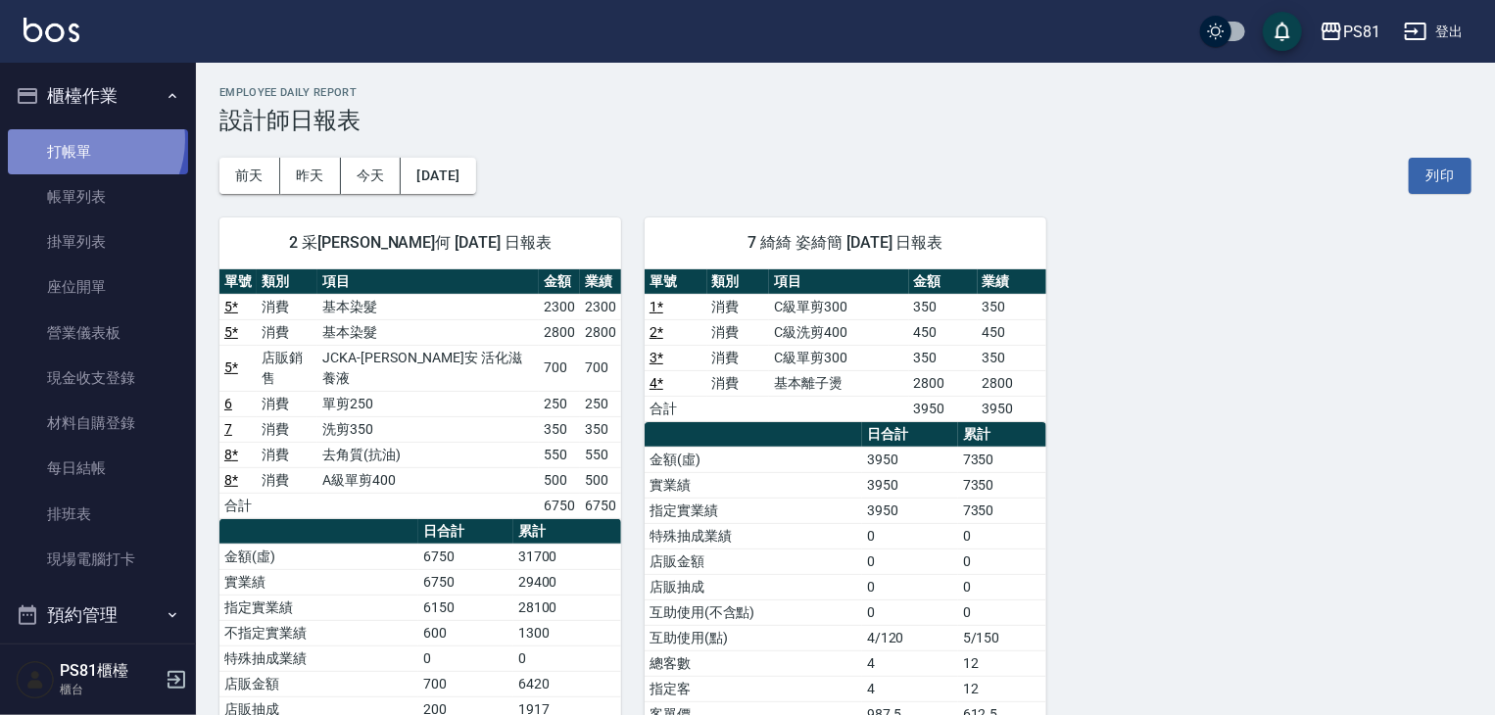
click at [85, 139] on link "打帳單" at bounding box center [98, 151] width 180 height 45
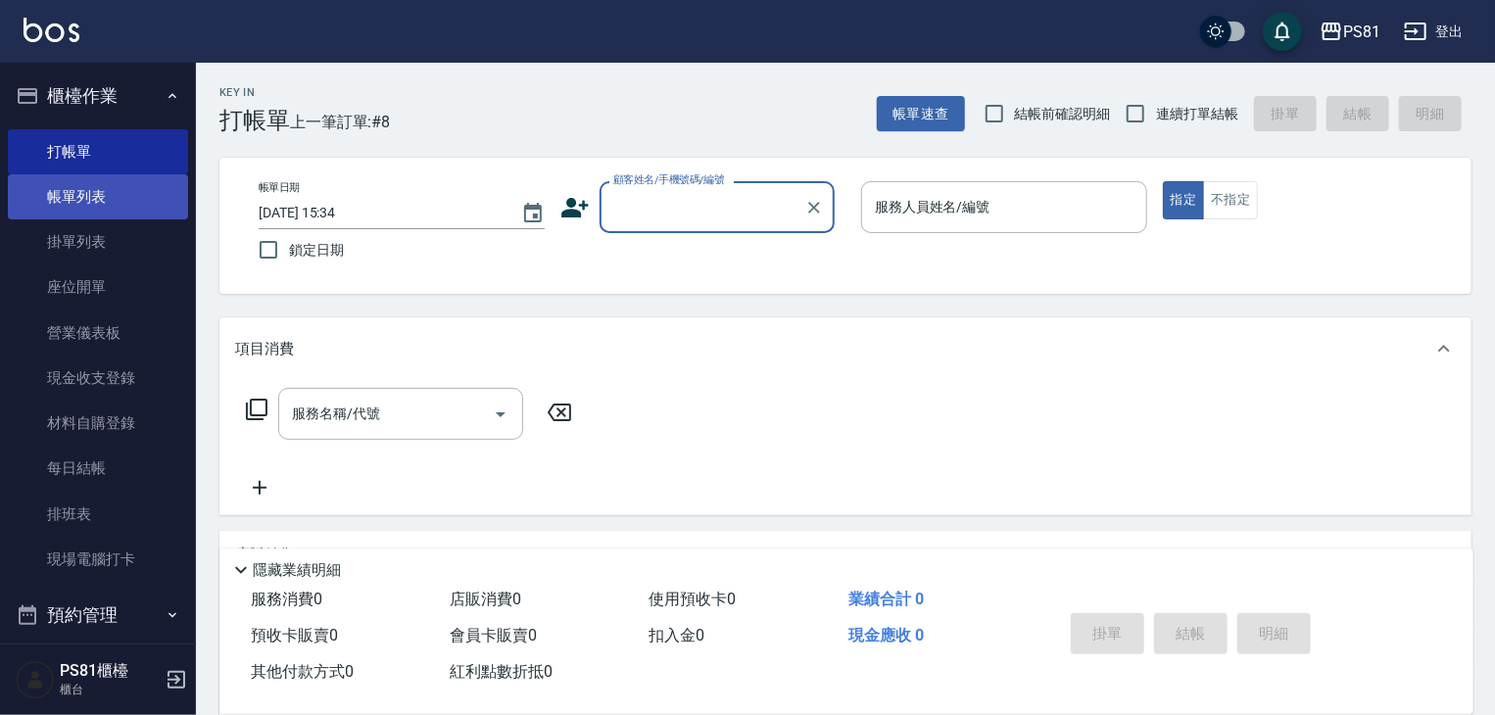
click at [98, 210] on link "帳單列表" at bounding box center [98, 196] width 180 height 45
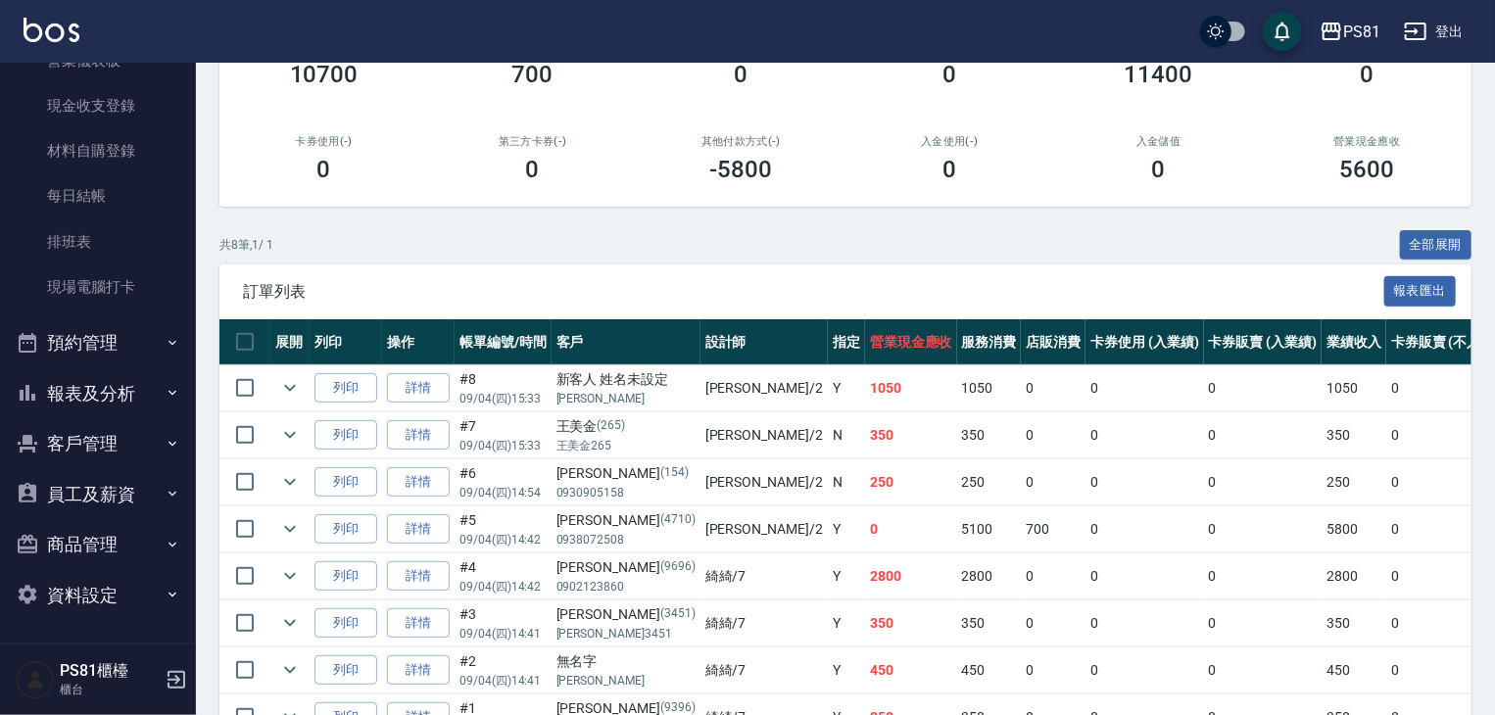
scroll to position [401, 0]
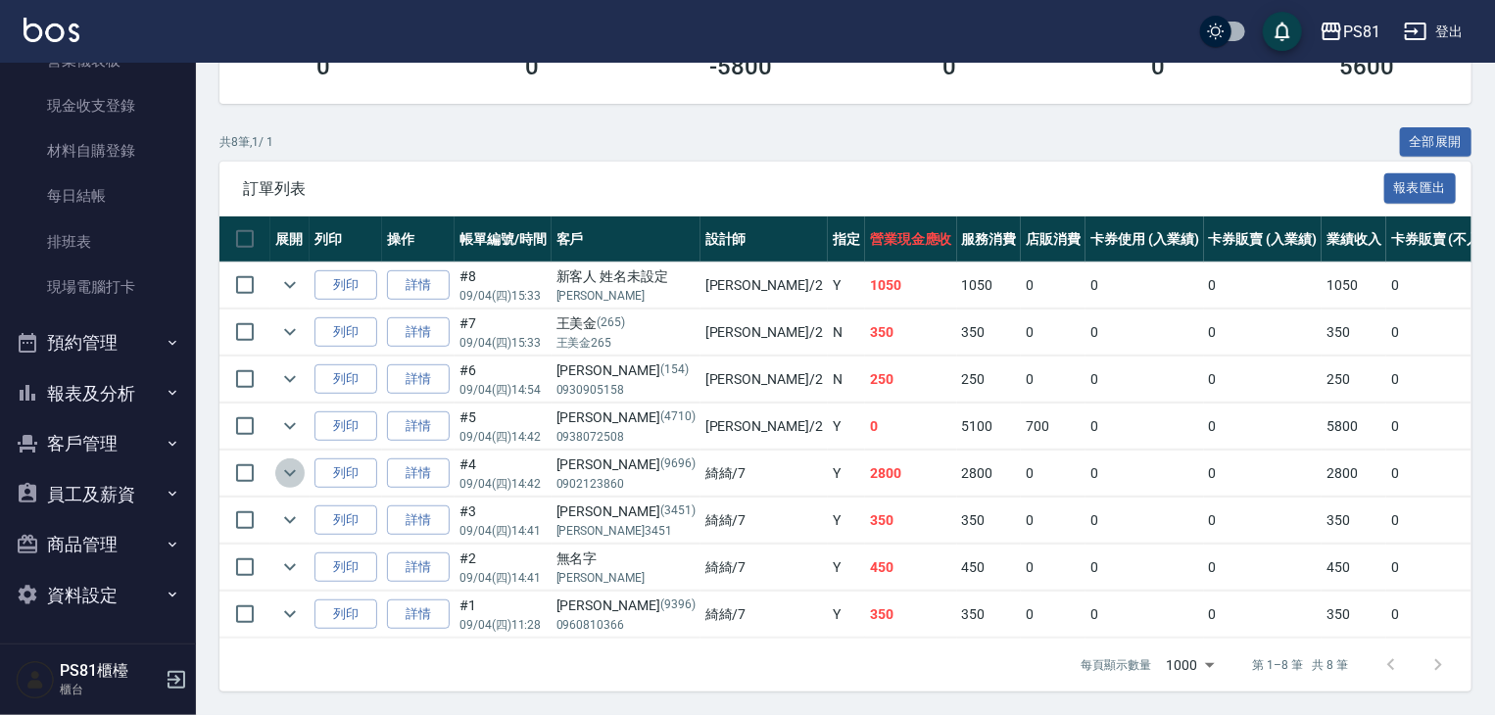
click at [301, 461] on icon "expand row" at bounding box center [290, 473] width 24 height 24
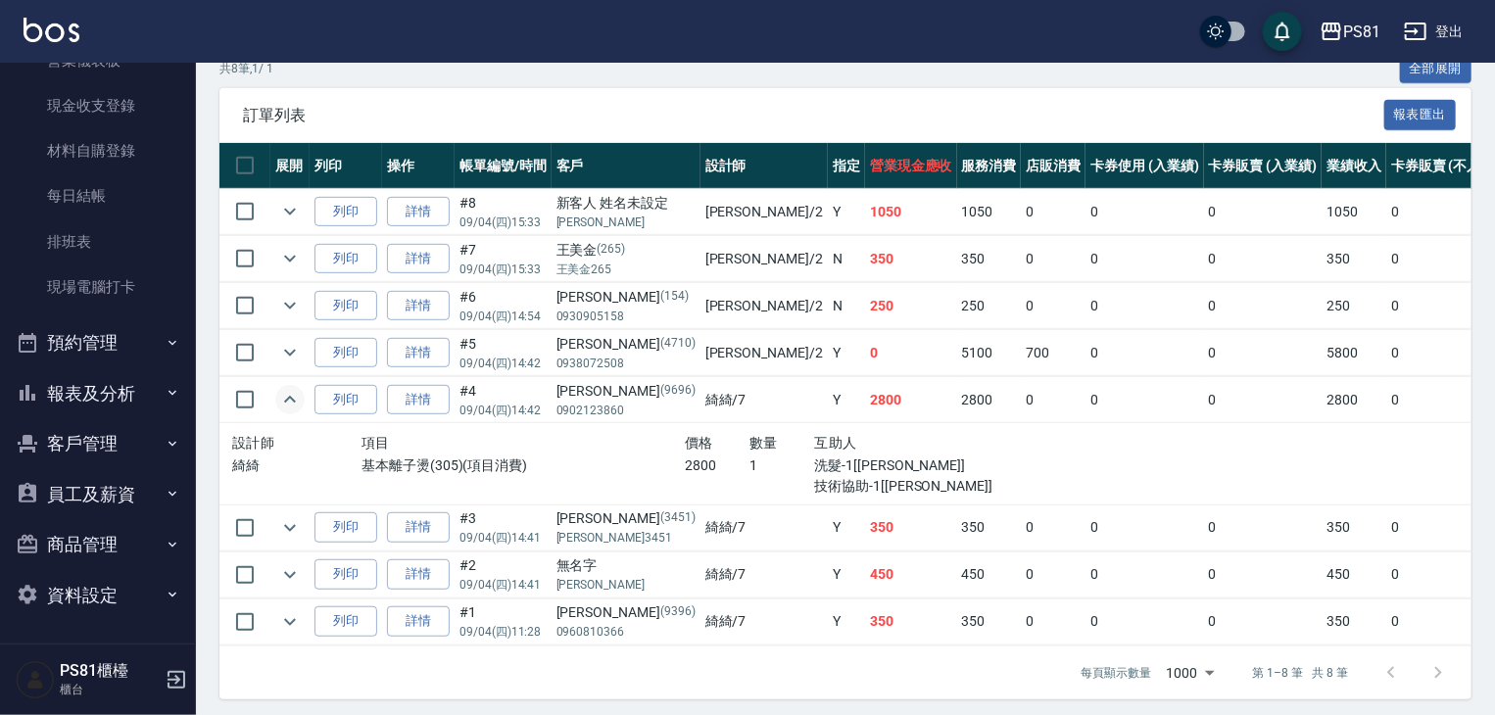
click at [295, 411] on icon "expand row" at bounding box center [290, 400] width 24 height 24
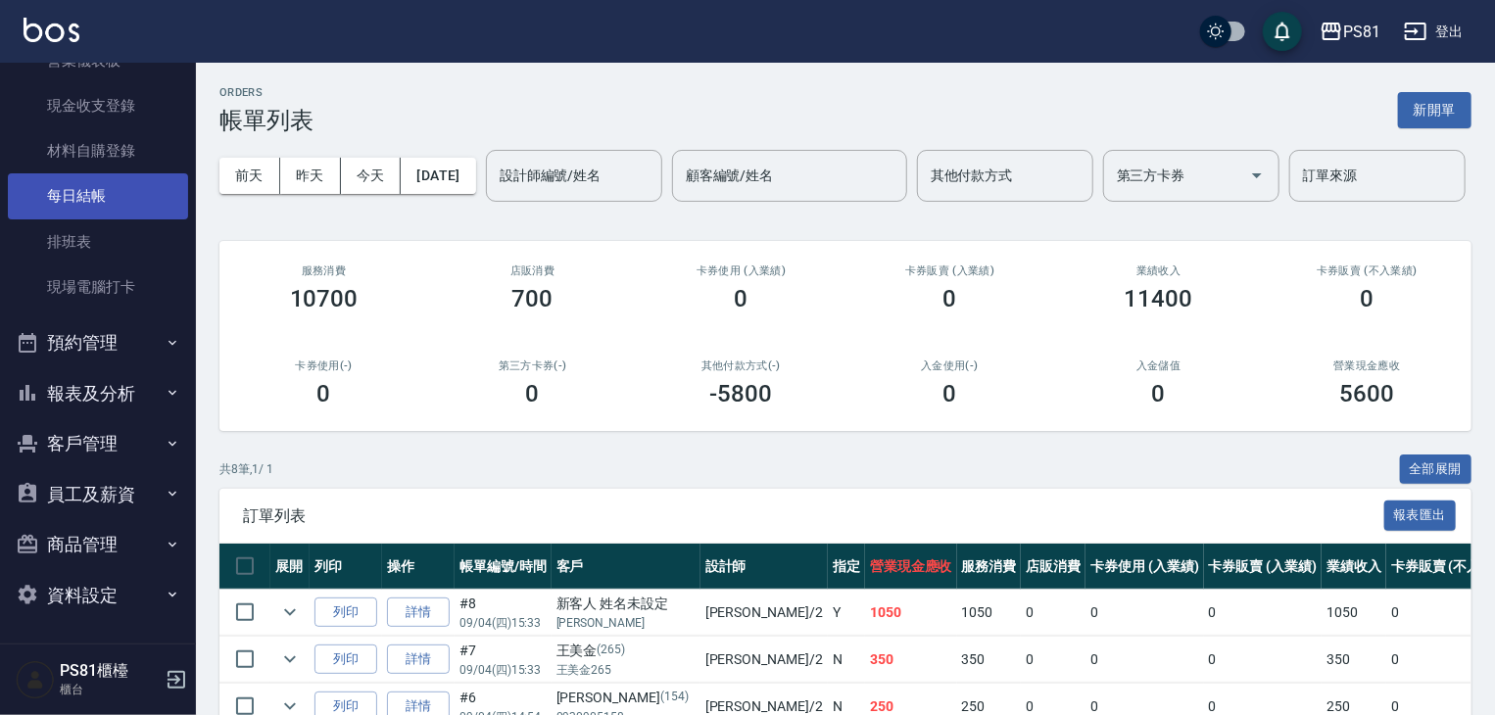
scroll to position [0, 0]
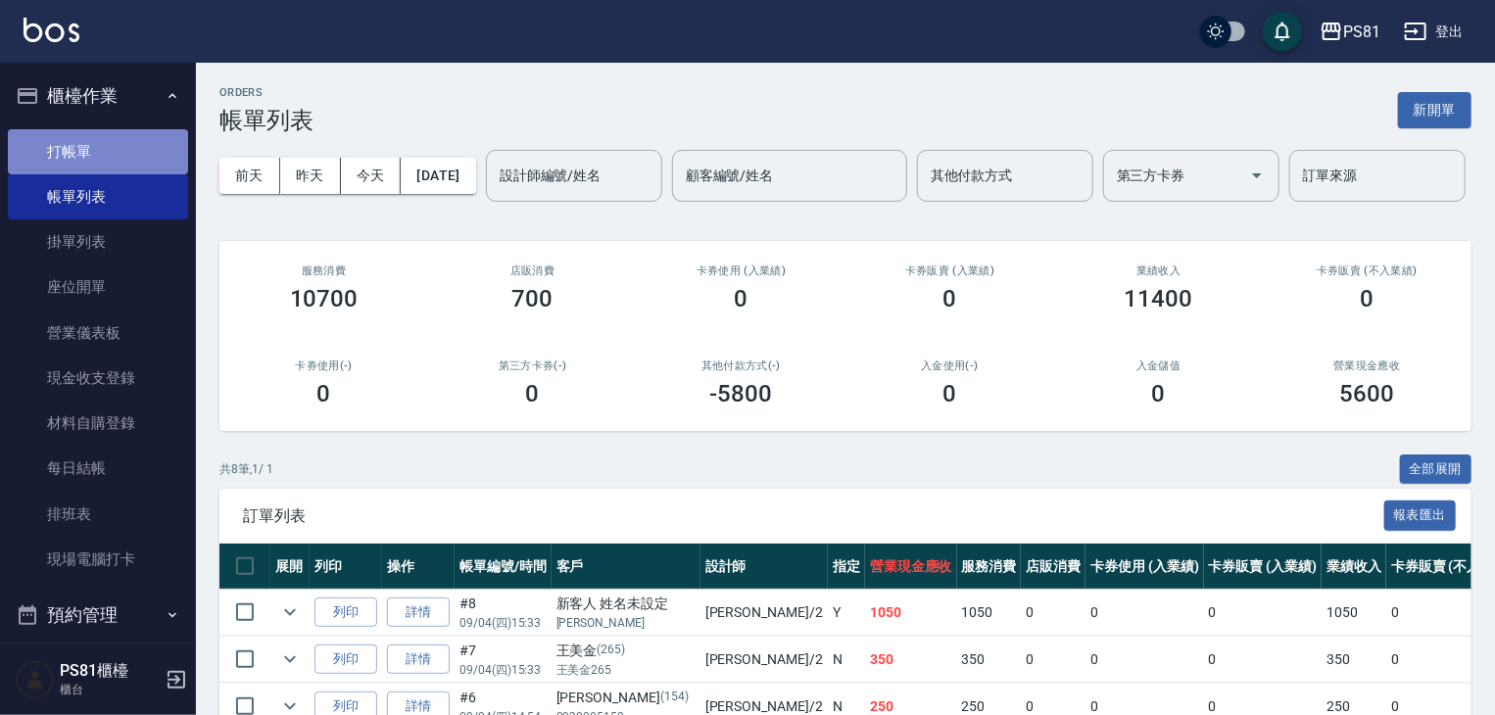
click at [118, 138] on link "打帳單" at bounding box center [98, 151] width 180 height 45
